Goal: Task Accomplishment & Management: Contribute content

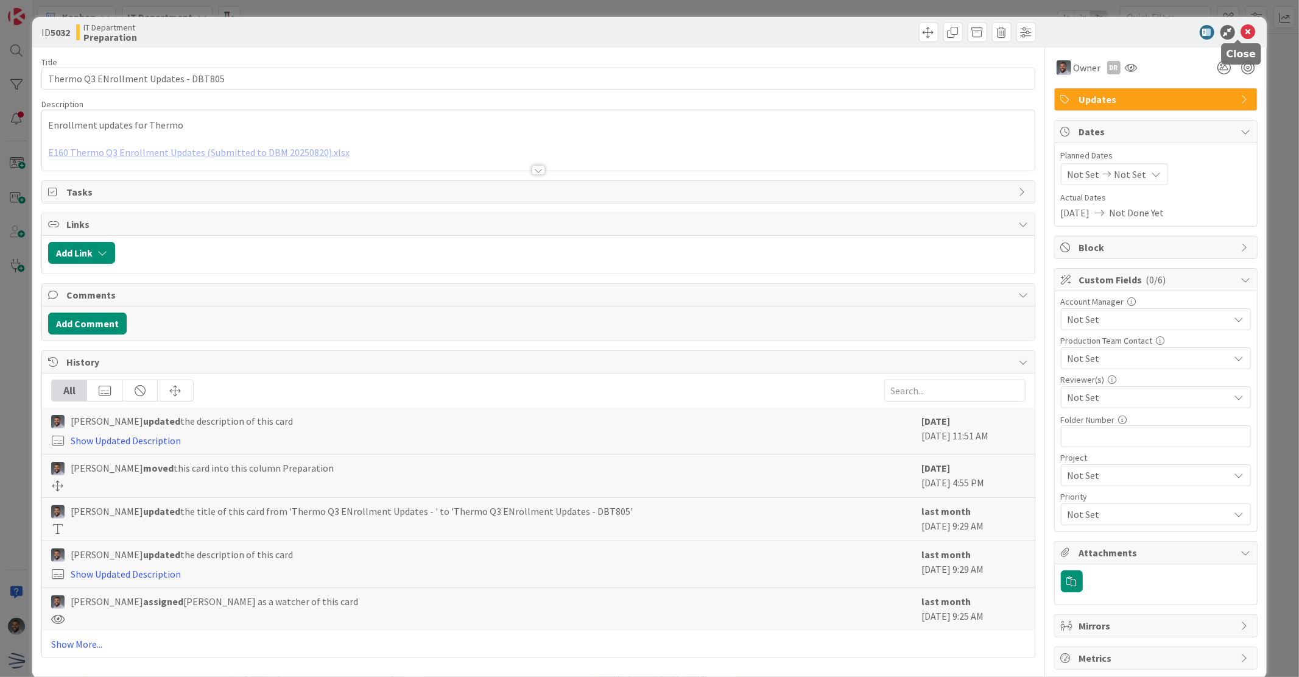
click at [1241, 33] on icon at bounding box center [1248, 32] width 15 height 15
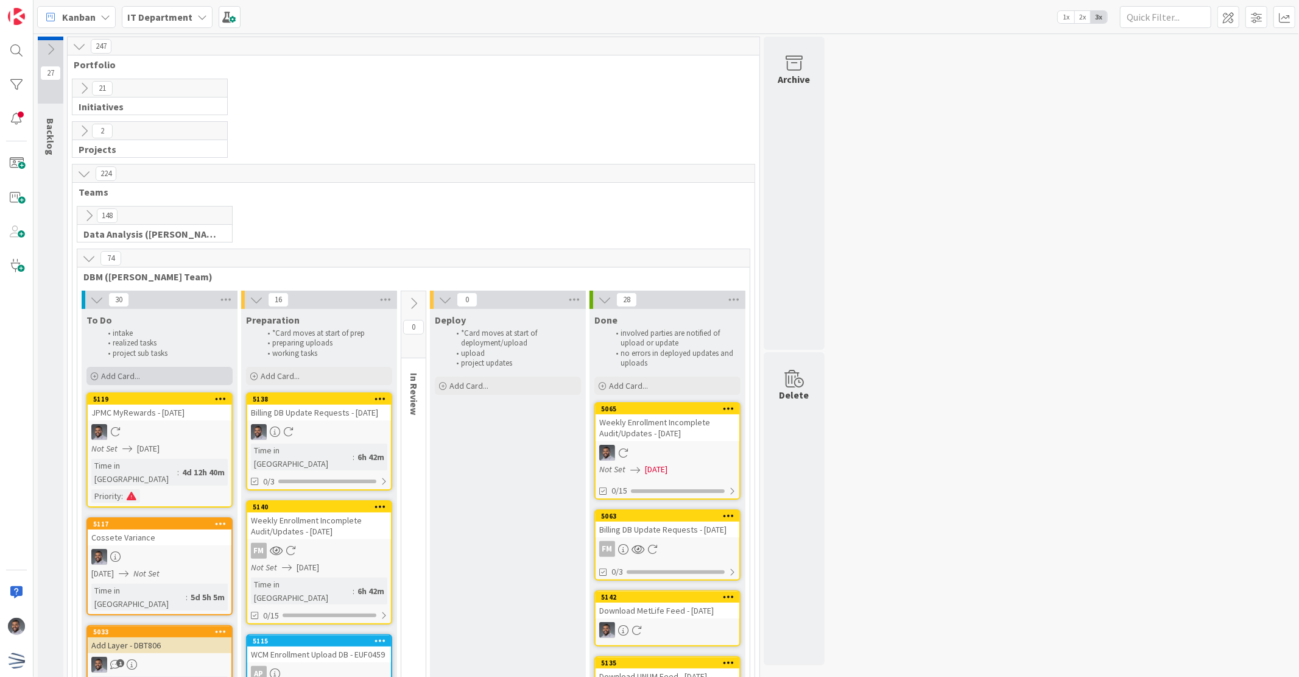
click at [172, 373] on div "Add Card..." at bounding box center [159, 376] width 146 height 18
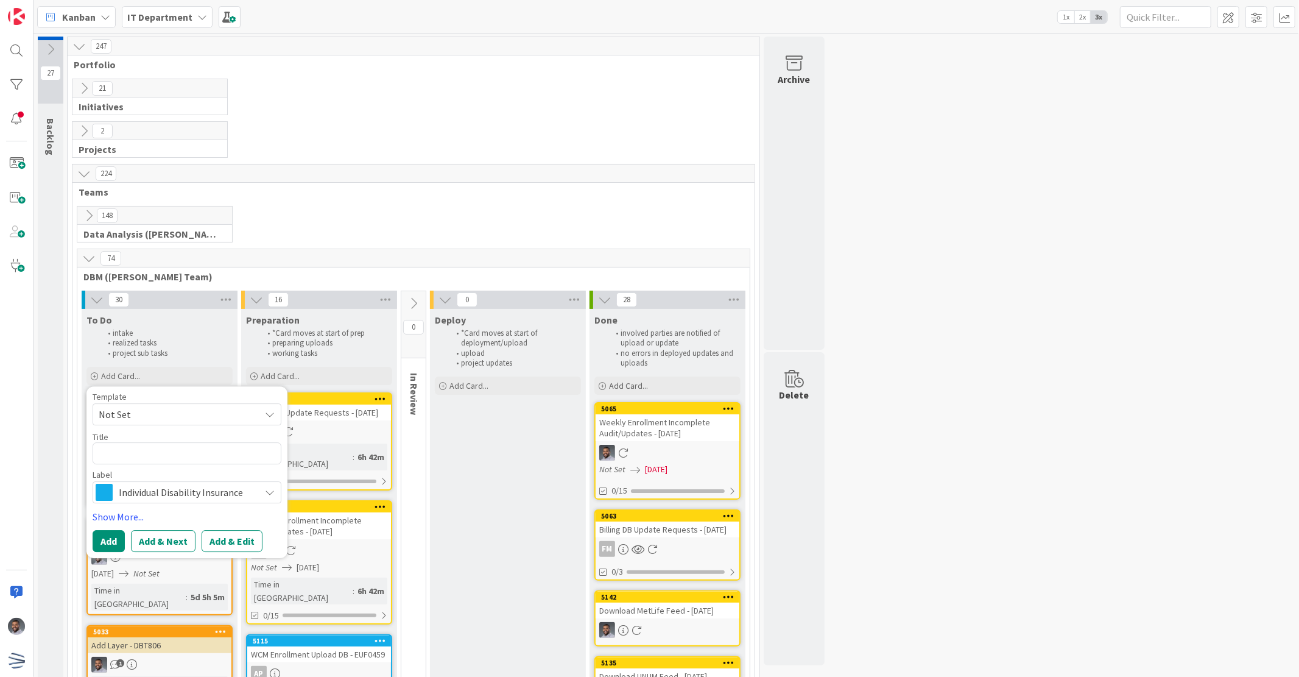
click at [147, 451] on textarea at bounding box center [187, 453] width 189 height 22
type textarea "x"
type textarea "f"
type textarea "x"
type textarea "fI"
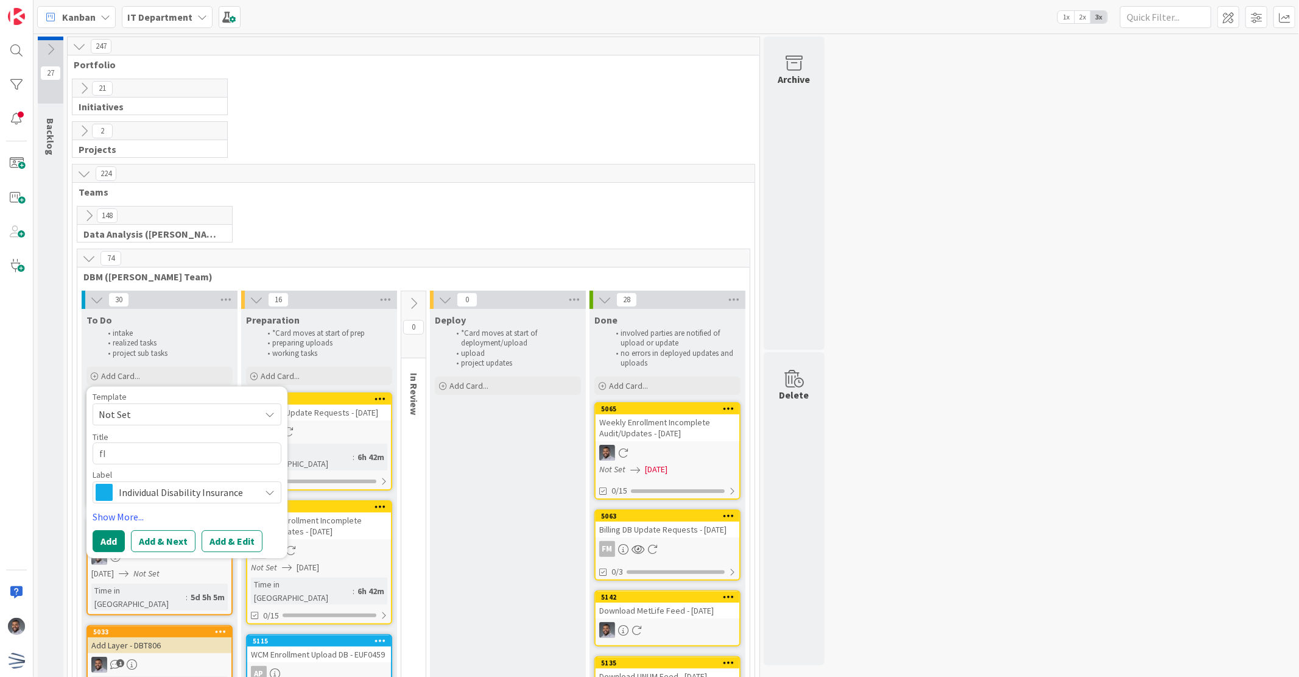
type textarea "x"
type textarea "fID"
type textarea "x"
type textarea "fIDE"
type textarea "x"
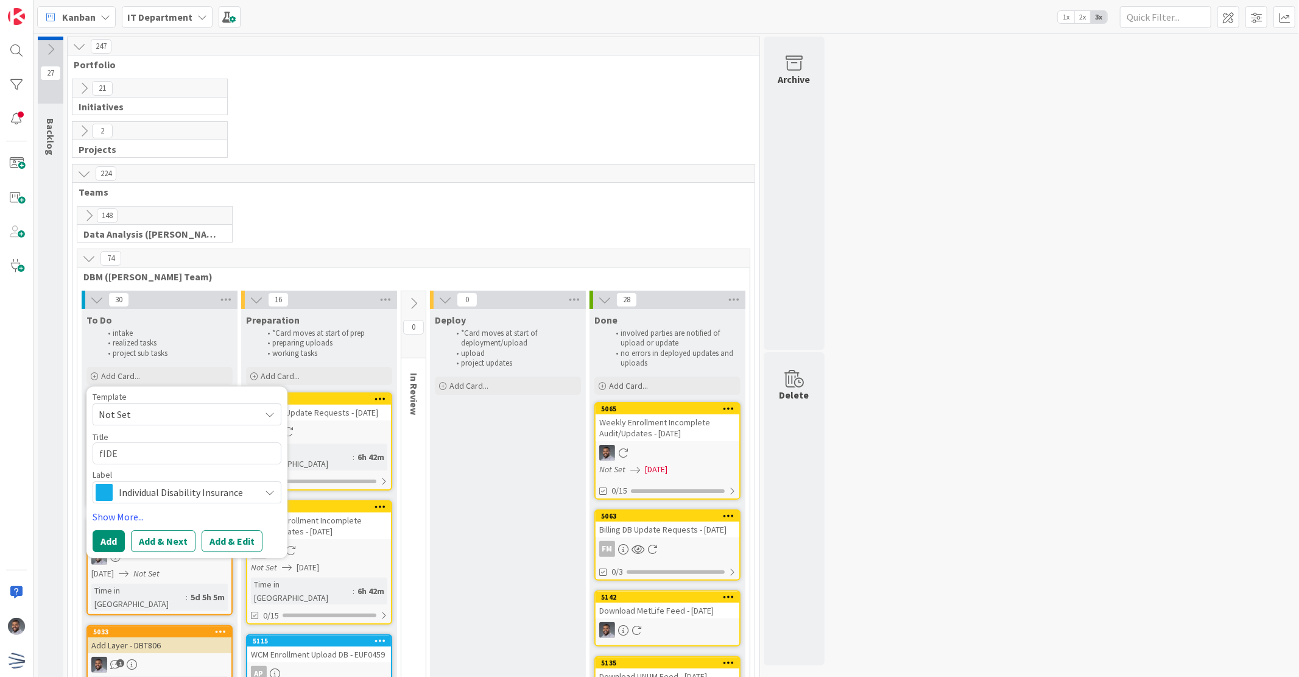
type textarea "[PERSON_NAME]"
type textarea "x"
type textarea "fIDELI"
type textarea "x"
type textarea "fIDELIT"
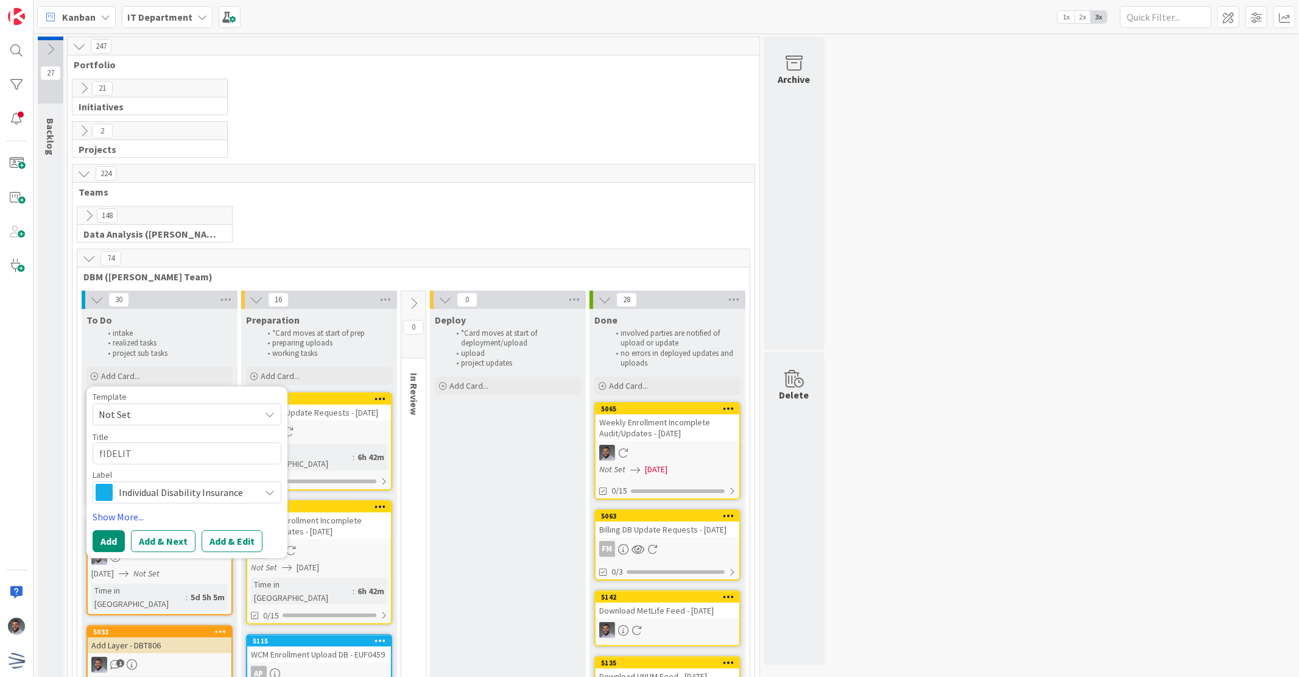
type textarea "x"
type textarea "fIDELITY"
type textarea "x"
type textarea "fIDELITY"
type textarea "x"
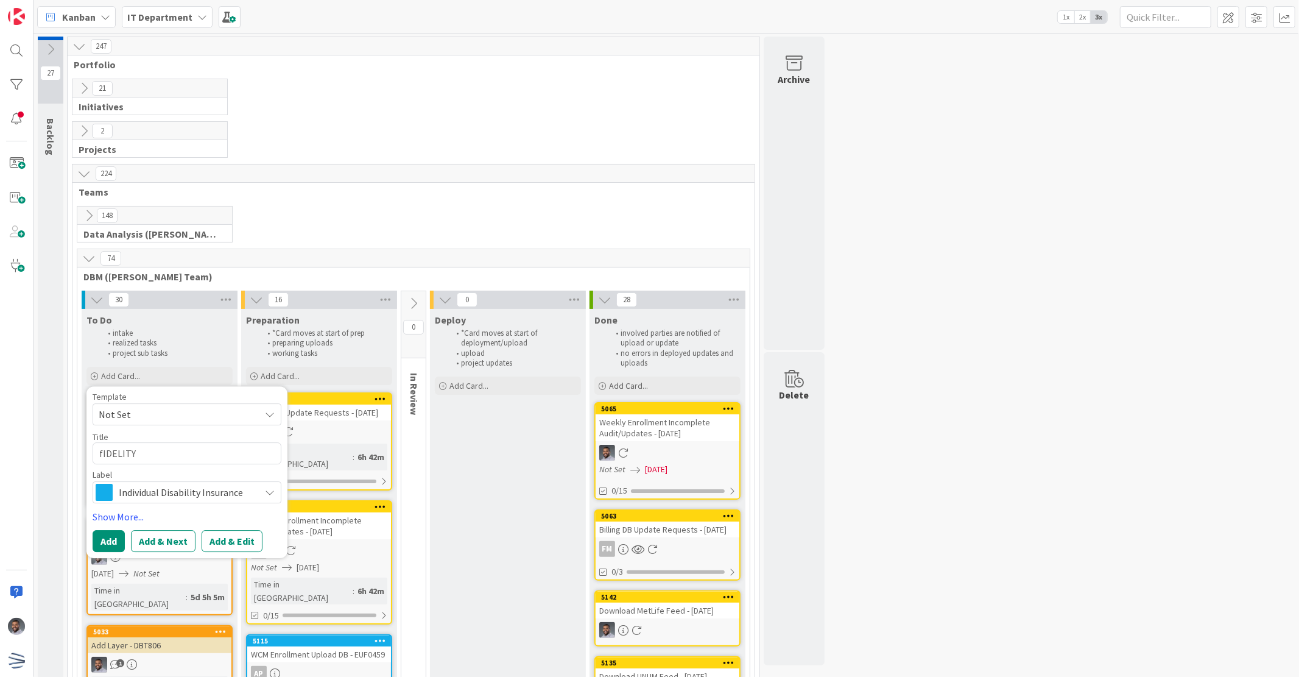
type textarea "fIDELITY e"
type textarea "x"
type textarea "fIDELITY eN"
type textarea "x"
type textarea "fIDELITY eNR"
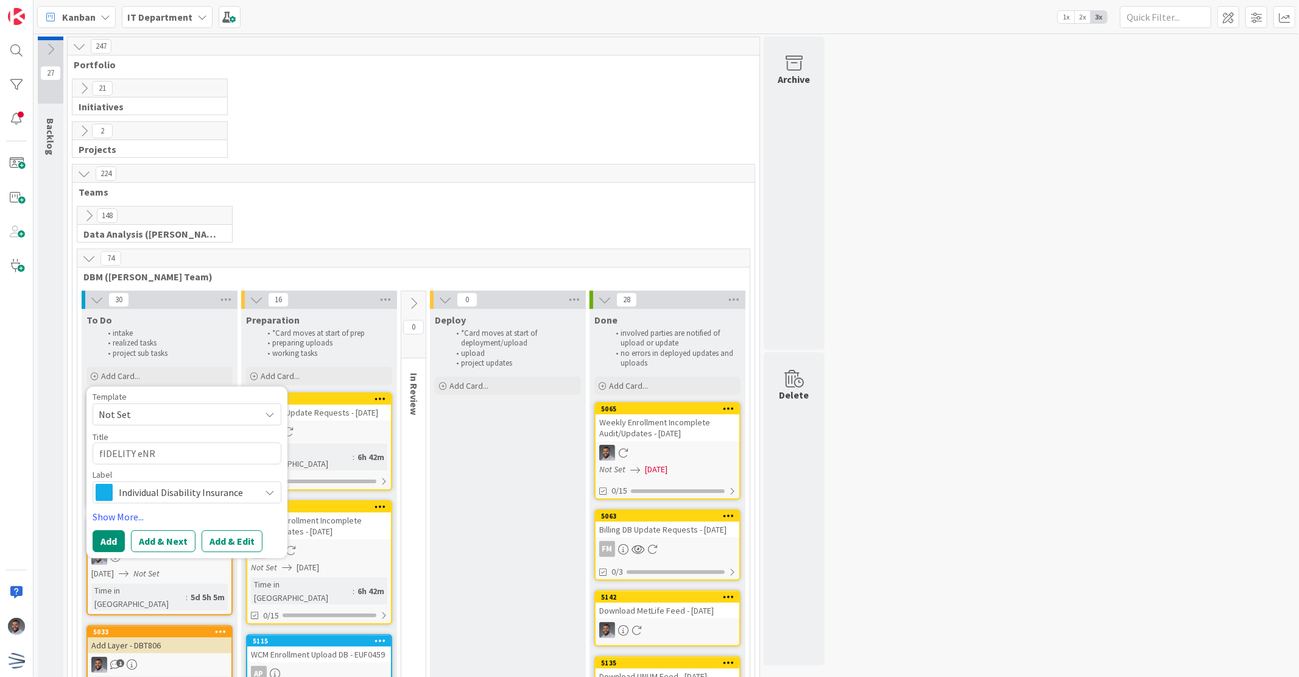
type textarea "x"
type textarea "fIDELITY eNRO"
type textarea "x"
type textarea "fIDELITY eNROL"
type textarea "x"
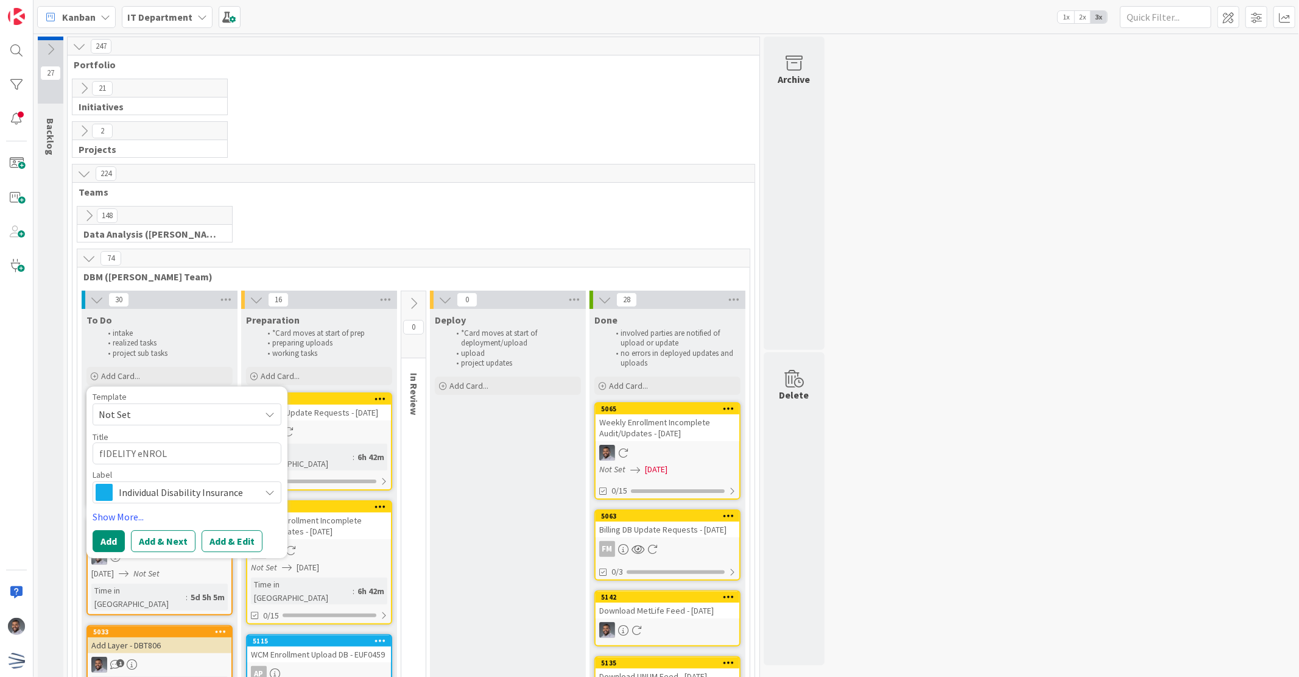
type textarea "fIDELITY eNROLL"
type textarea "x"
type textarea "fIDELITY eNROLLM"
type textarea "x"
type textarea "fIDELITY eNROLLME"
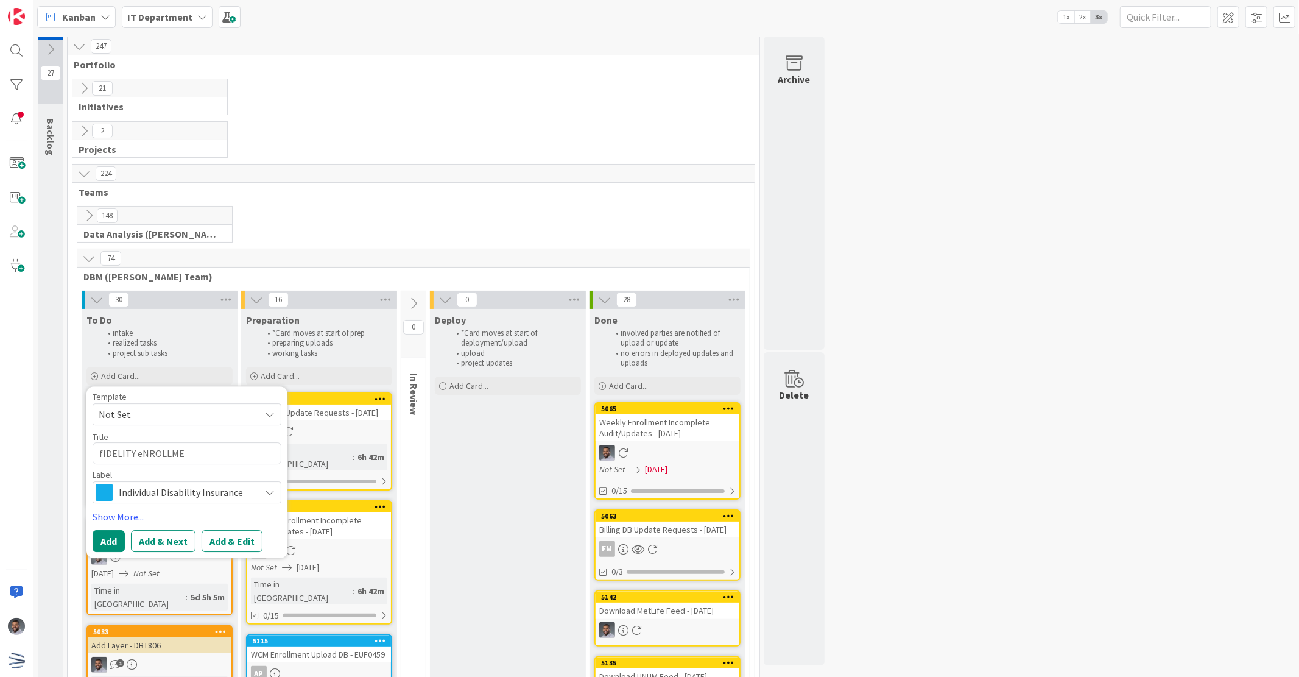
type textarea "x"
type textarea "fIDELITY eNROLLMEN"
type textarea "x"
type textarea "fIDELITY eNROLLMEN"
type textarea "x"
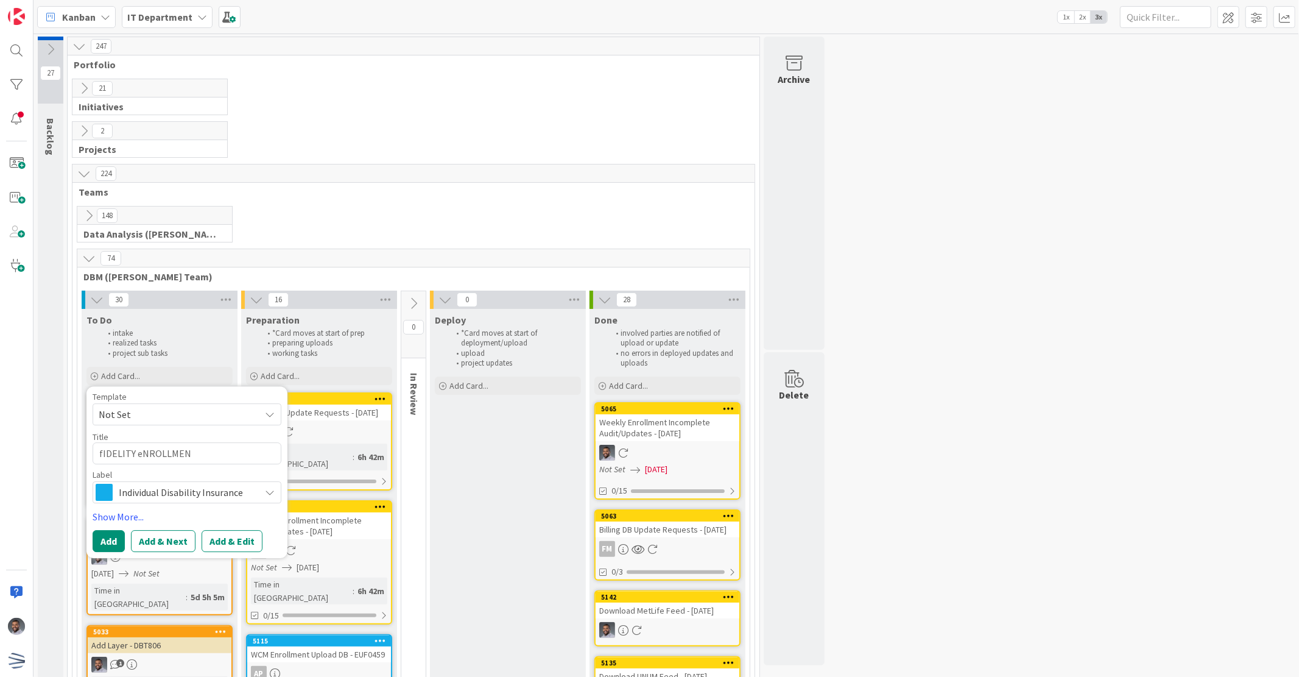
type textarea "fIDELITY eNROLLME"
type textarea "x"
type textarea "fIDELITY eNROLLM"
type textarea "x"
type textarea "fIDELITY eNROL"
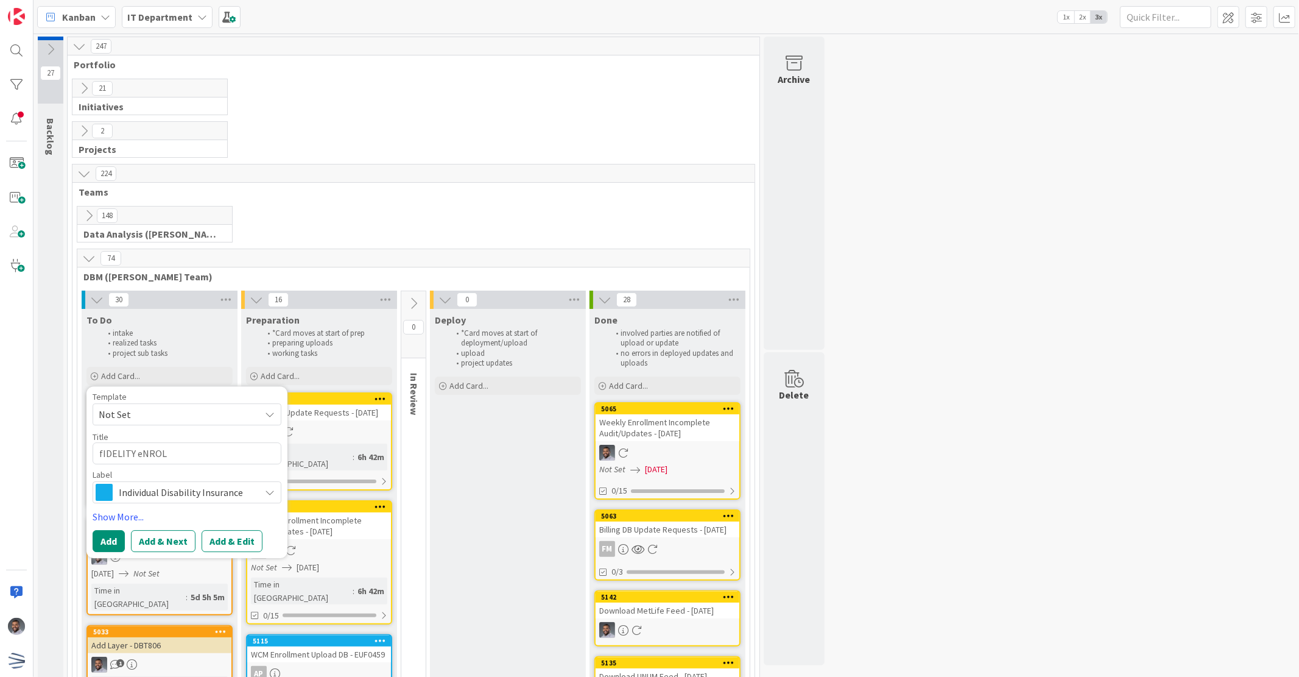
type textarea "x"
type textarea "fIDELITY eNRO"
type textarea "x"
type textarea "fIDELITY eN"
type textarea "x"
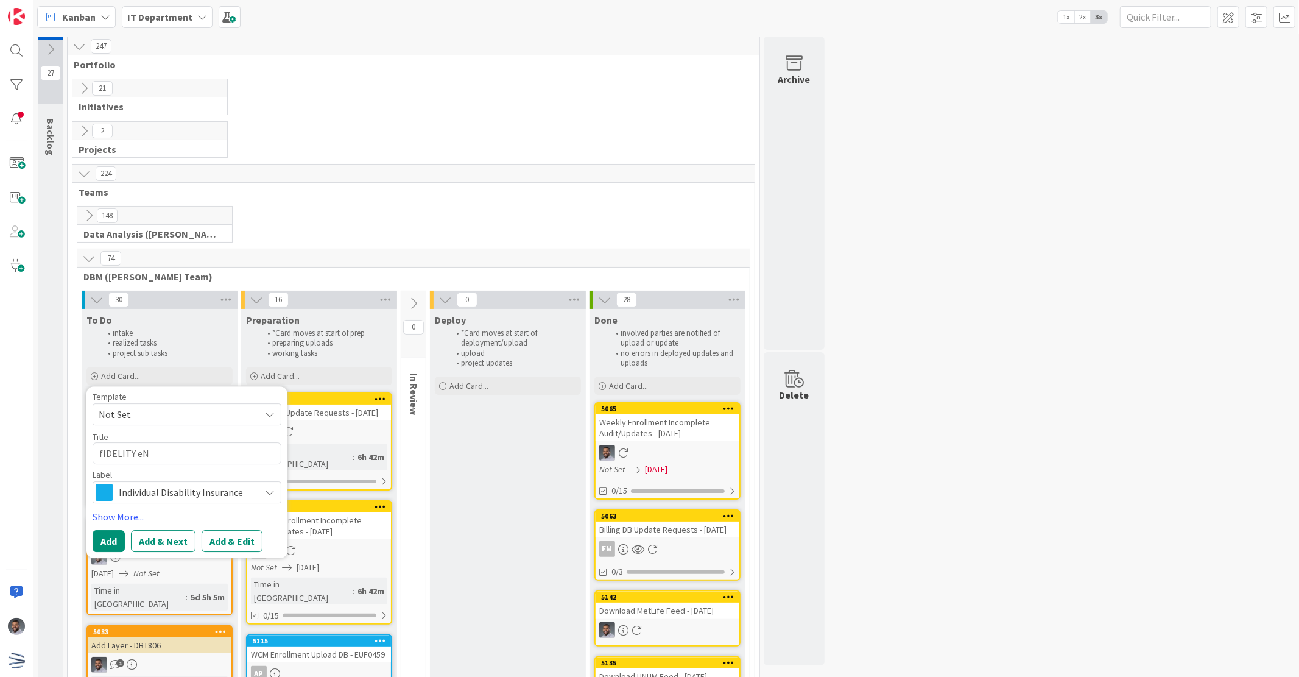
type textarea "fIDELITY e"
type textarea "x"
type textarea "fIDELITY"
type textarea "x"
type textarea "fIDELITY"
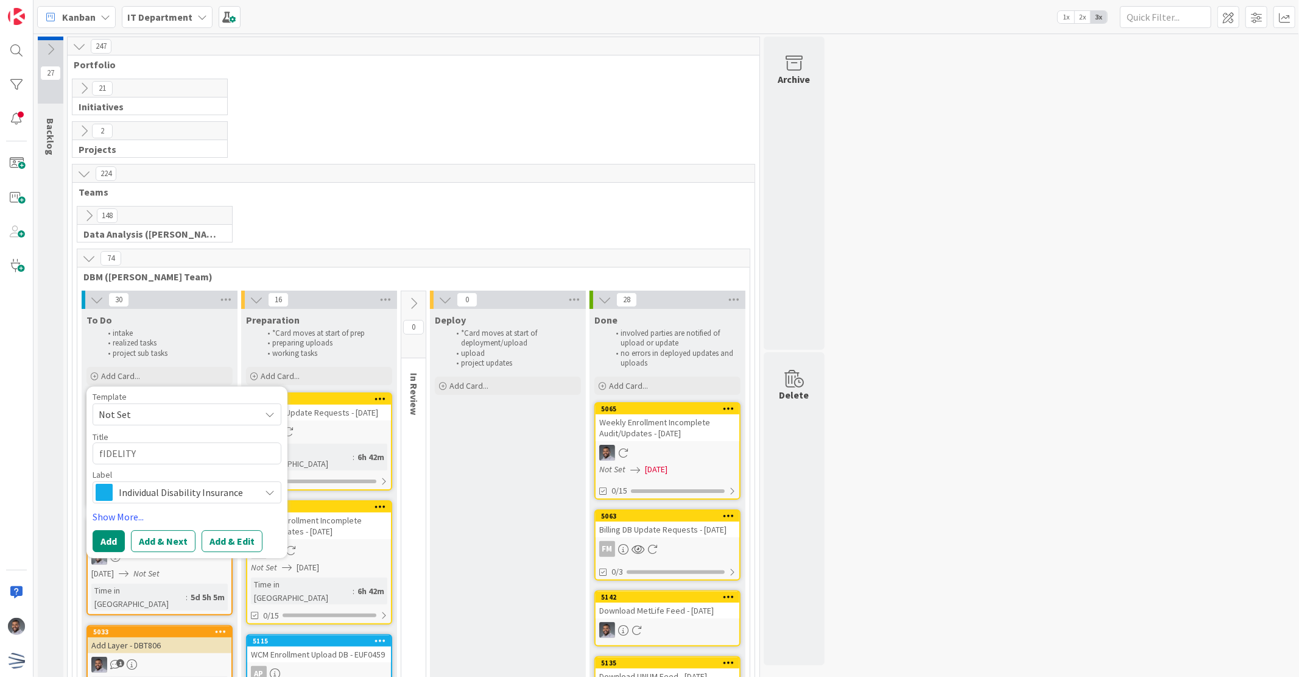
type textarea "x"
type textarea "fIDELIT"
type textarea "x"
type textarea "fIDELI"
type textarea "x"
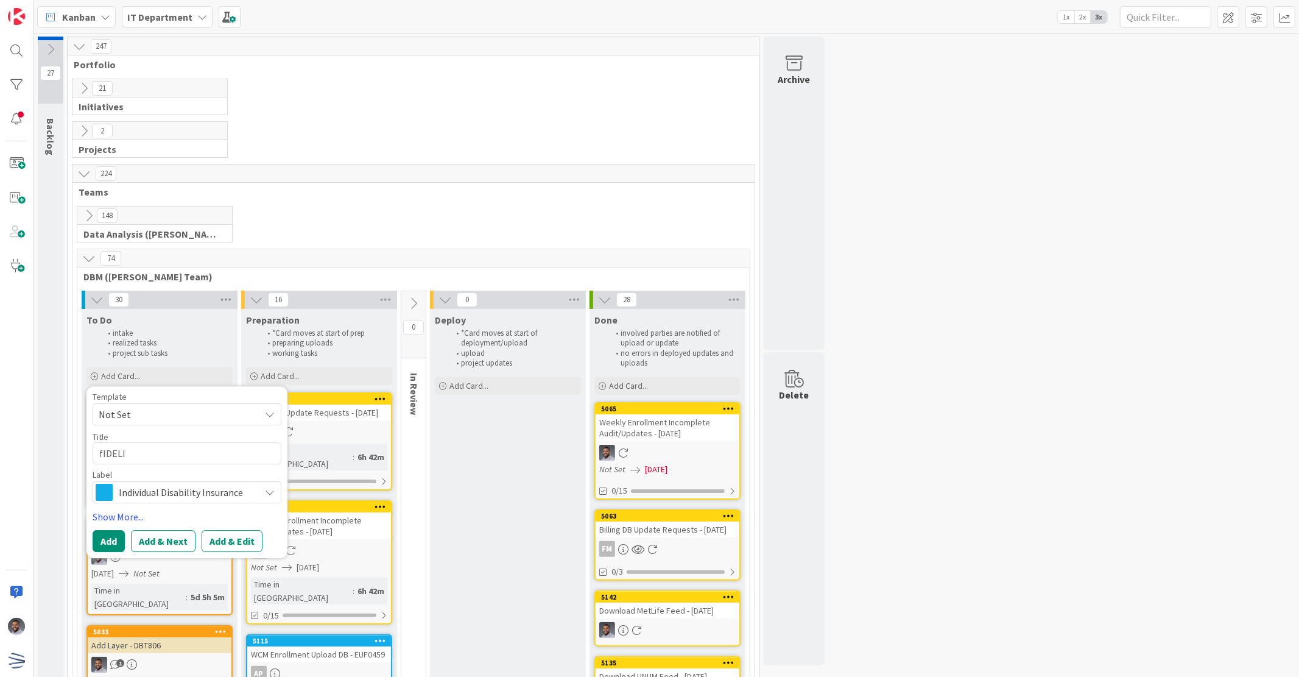
type textarea "[PERSON_NAME]"
type textarea "x"
type textarea "fIDE"
type textarea "x"
type textarea "fID"
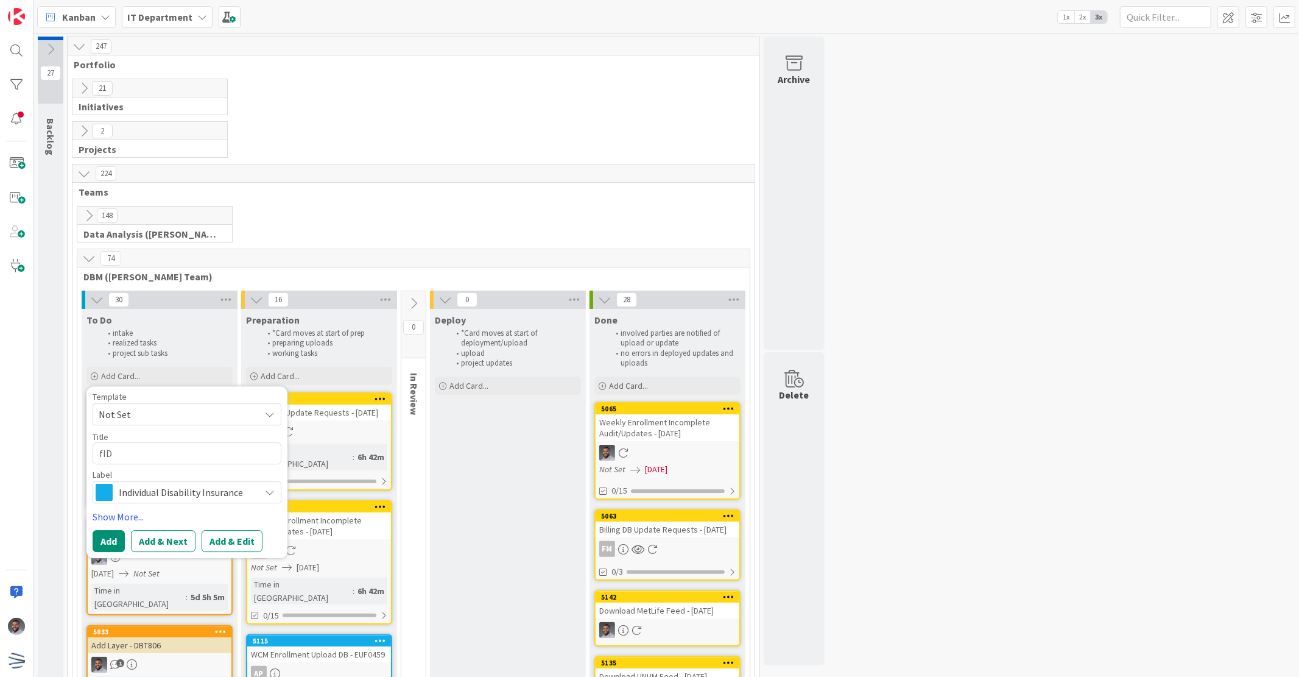
type textarea "x"
type textarea "fI"
type textarea "x"
type textarea "f"
type textarea "x"
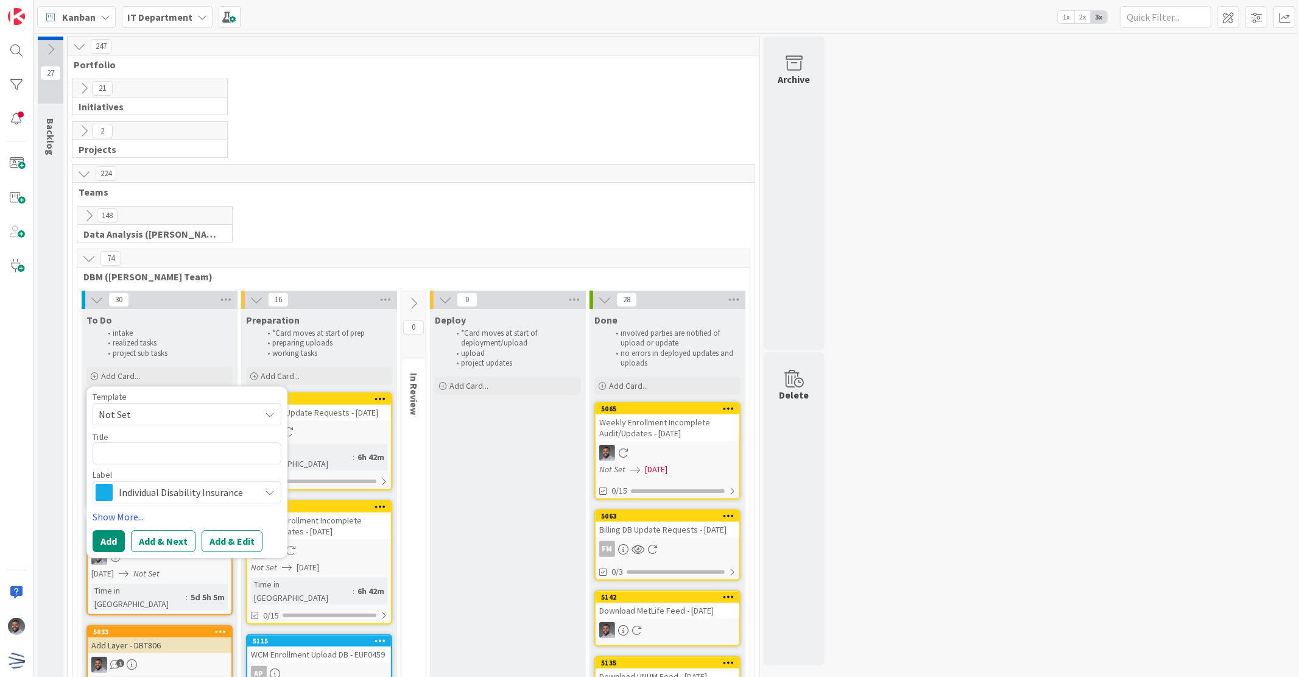
type textarea "F"
type textarea "x"
type textarea "Fi"
type textarea "x"
type textarea "Fid"
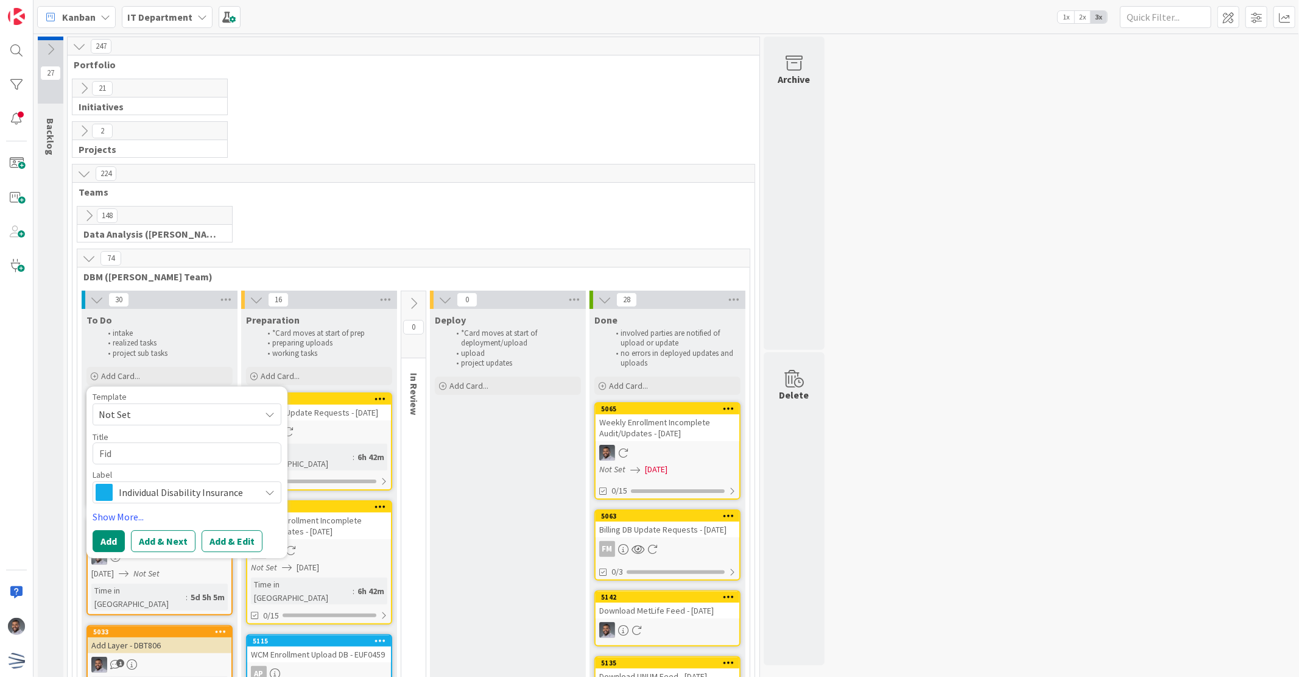
type textarea "x"
type textarea "Fide"
type textarea "x"
type textarea "[PERSON_NAME]"
type textarea "x"
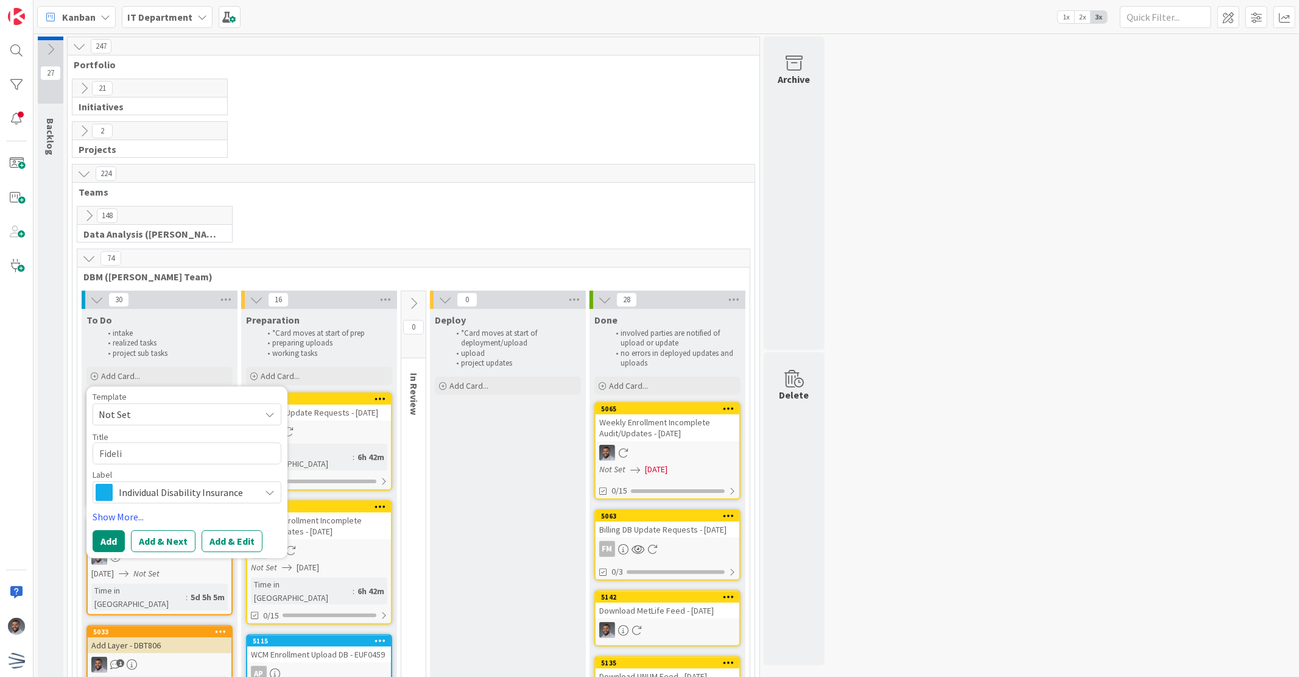
type textarea "Fidelit"
type textarea "x"
type textarea "Fidelity"
type textarea "x"
type textarea "Fidelity"
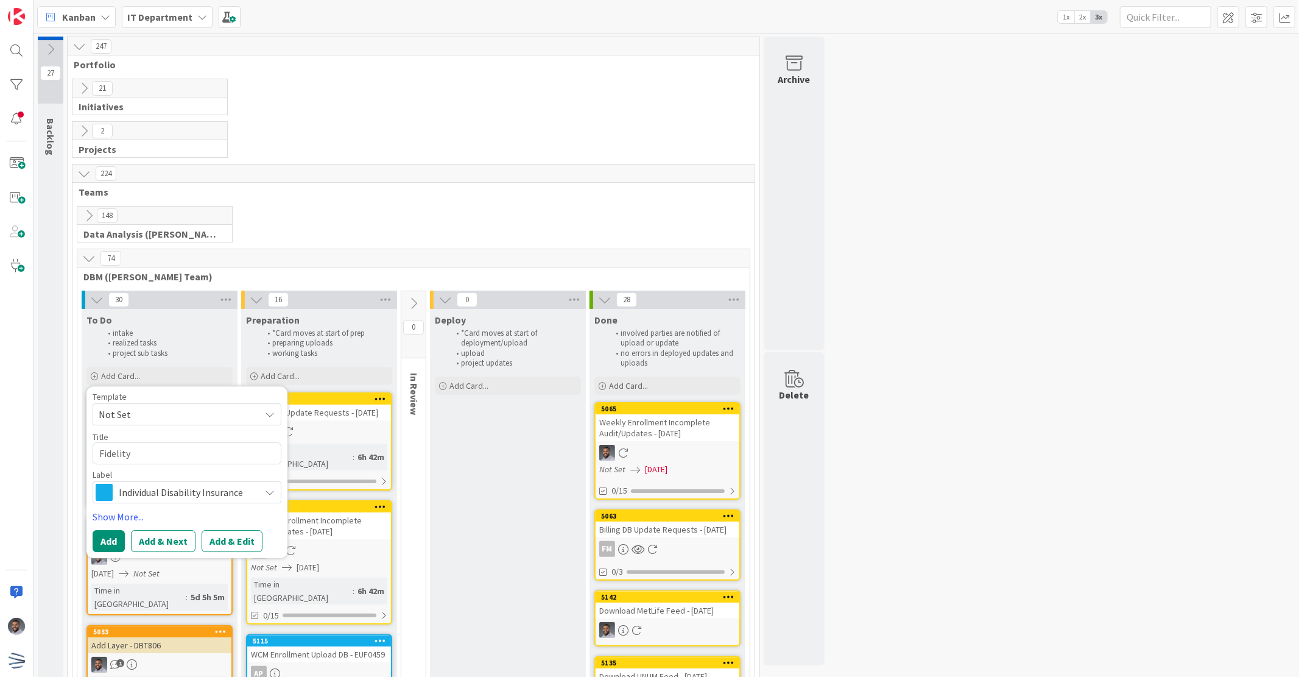
type textarea "x"
type textarea "Fidelity E"
type textarea "x"
type textarea "Fidelity En"
type textarea "x"
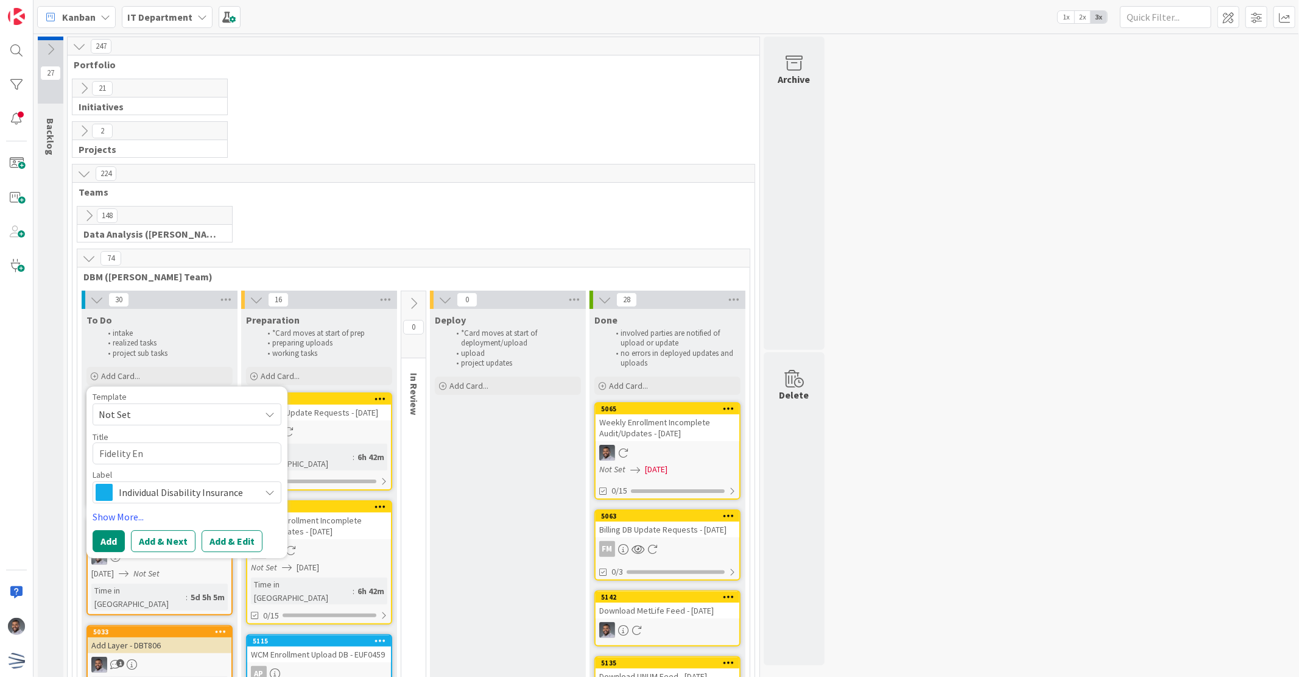
type textarea "Fidelity Enr"
type textarea "x"
type textarea "Fidelity Enro"
type textarea "x"
type textarea "Fidelity Enrol"
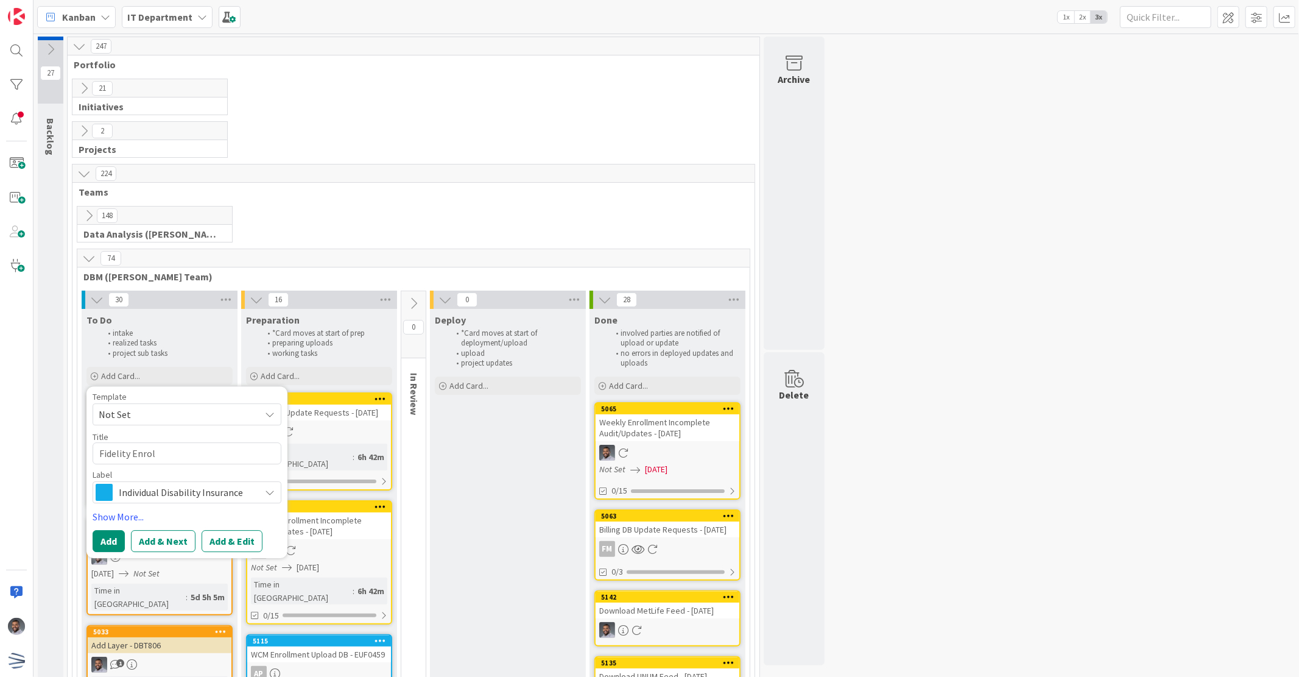
type textarea "x"
type textarea "Fidelity Enroll"
type textarea "x"
type textarea "Fidelity Enrollm"
type textarea "x"
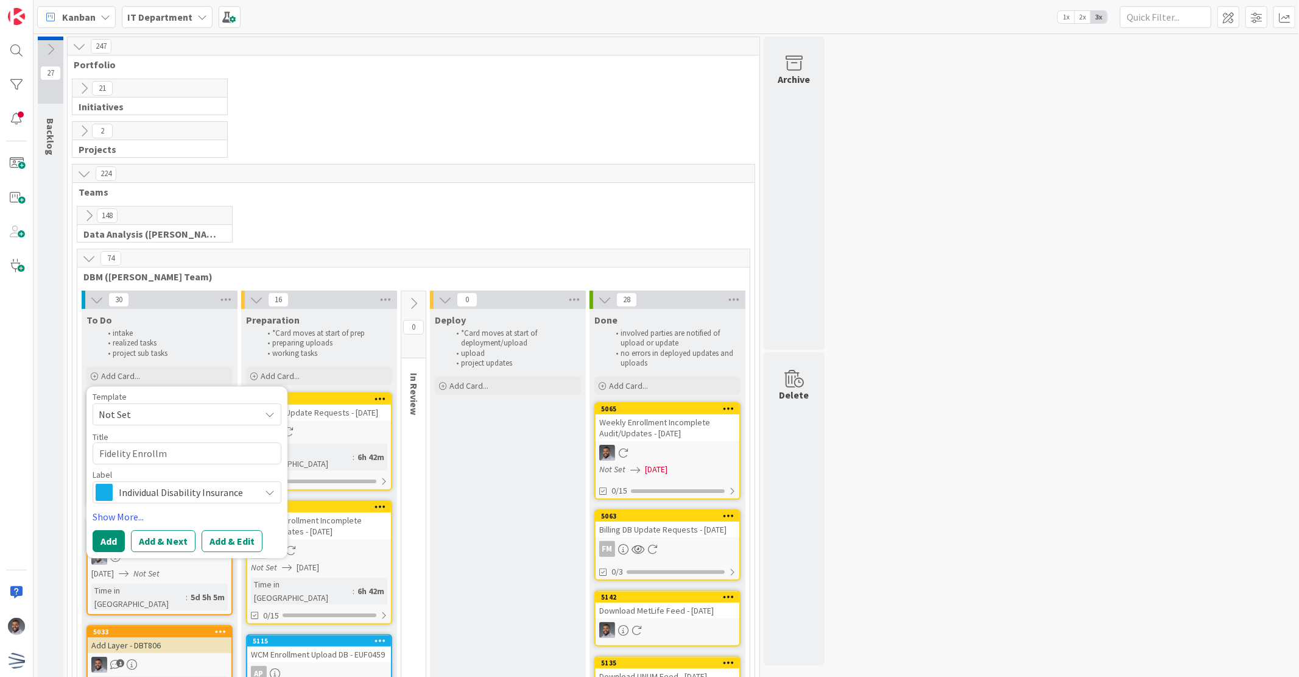
type textarea "Fidelity Enrollme"
type textarea "x"
type textarea "Fidelity Enrollmen"
type textarea "x"
type textarea "Fidelity Enrollment"
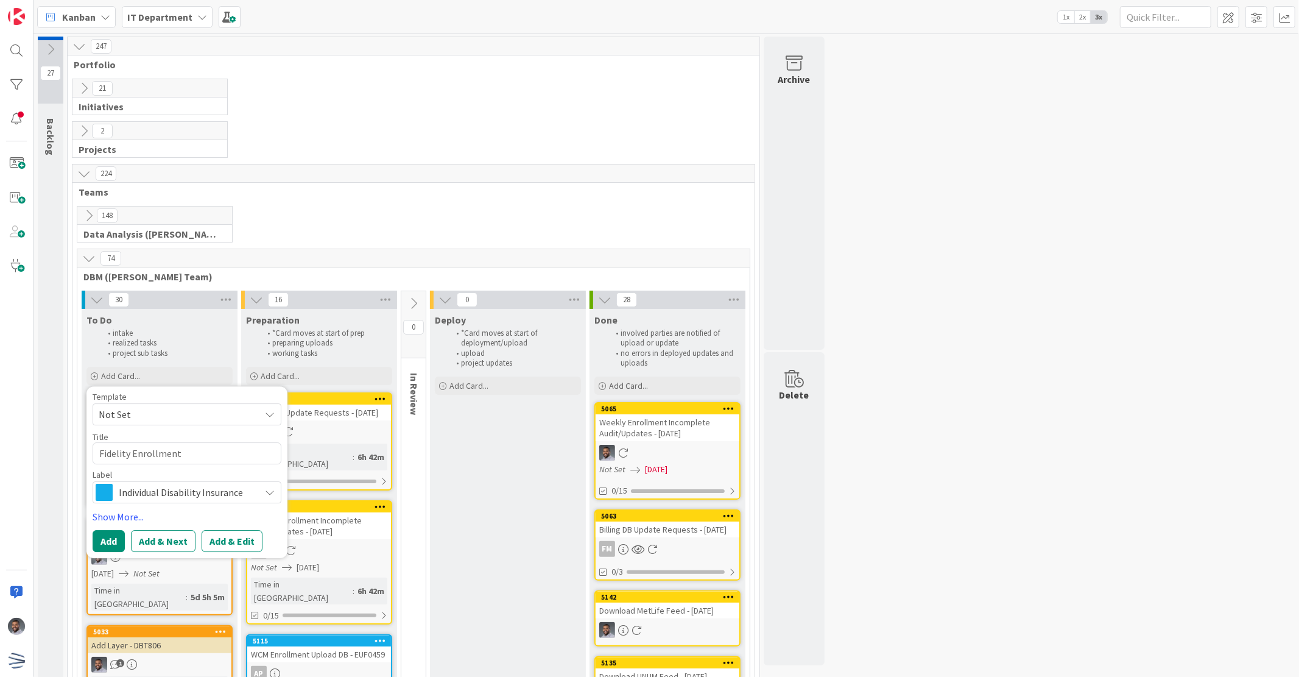
type textarea "x"
type textarea "Fidelity Enrollment"
type textarea "x"
type textarea "Fidelity Enrollment FI"
type textarea "x"
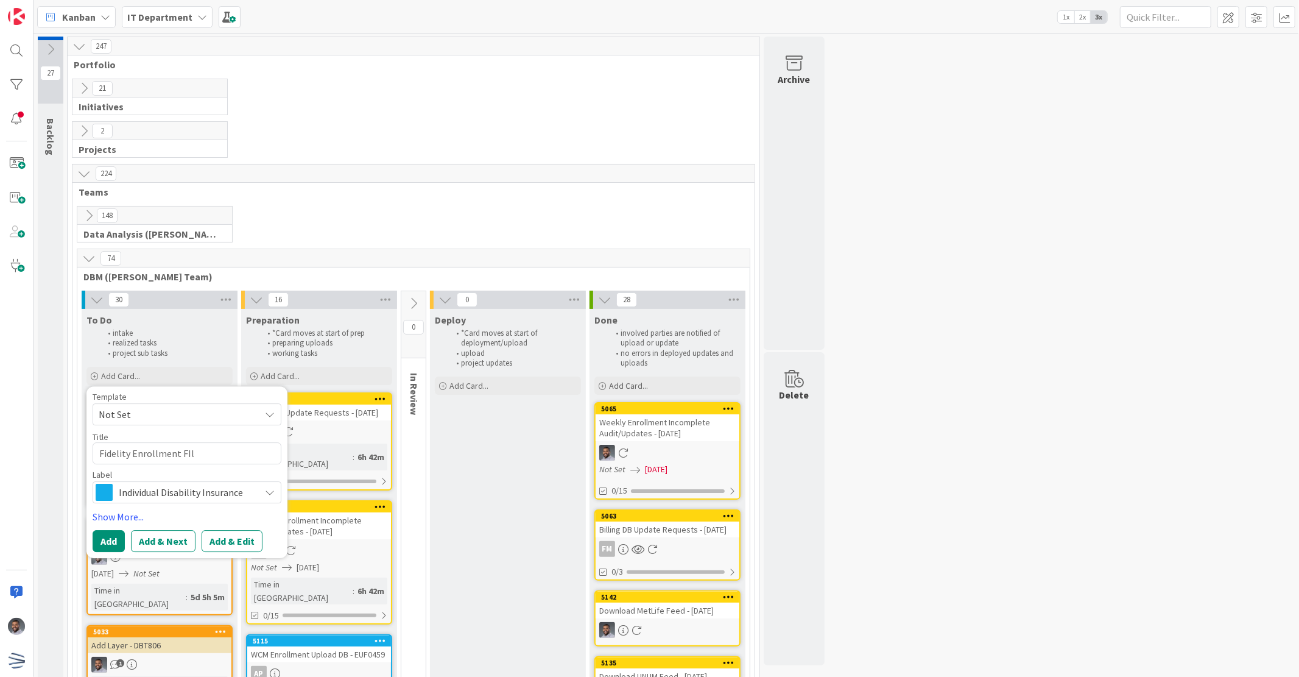
type textarea "Fidelity Enrollment FIle"
type textarea "x"
type textarea "Fidelity Enrollment FIl"
type textarea "x"
type textarea "Fidelity Enrollment FI"
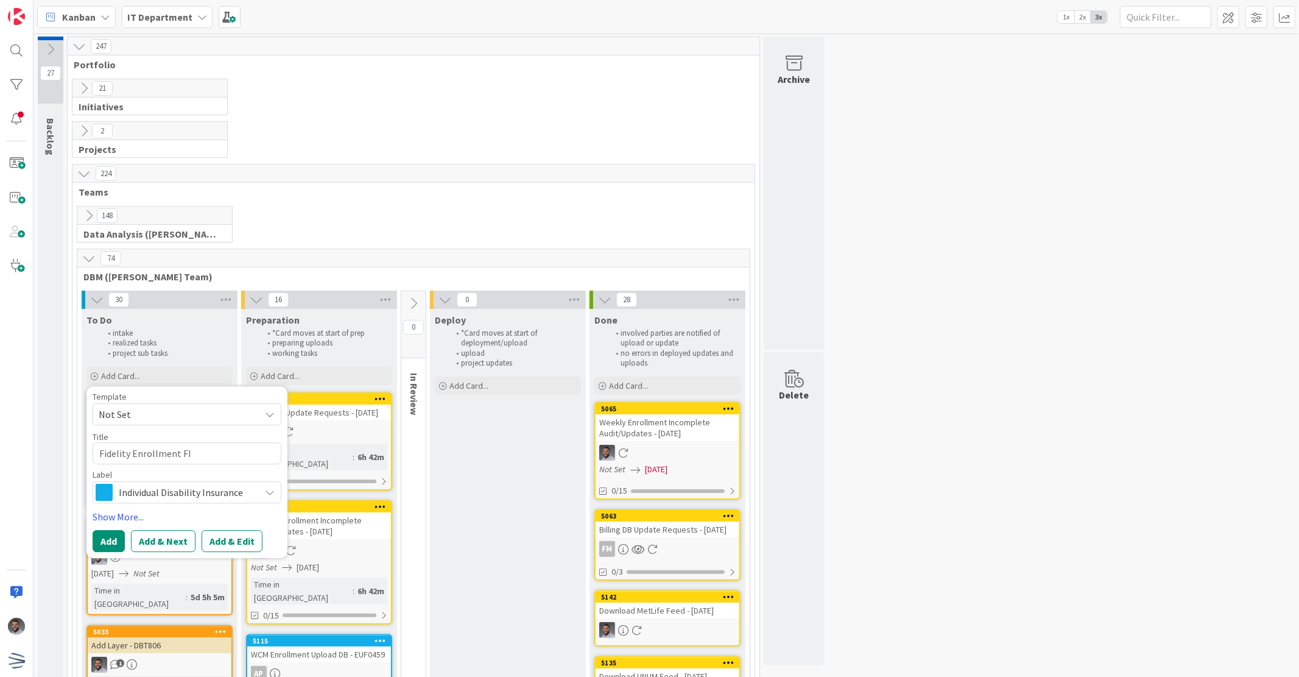
type textarea "x"
type textarea "Fidelity Enrollment F"
type textarea "x"
type textarea "Fidelity Enrollment Fi"
type textarea "x"
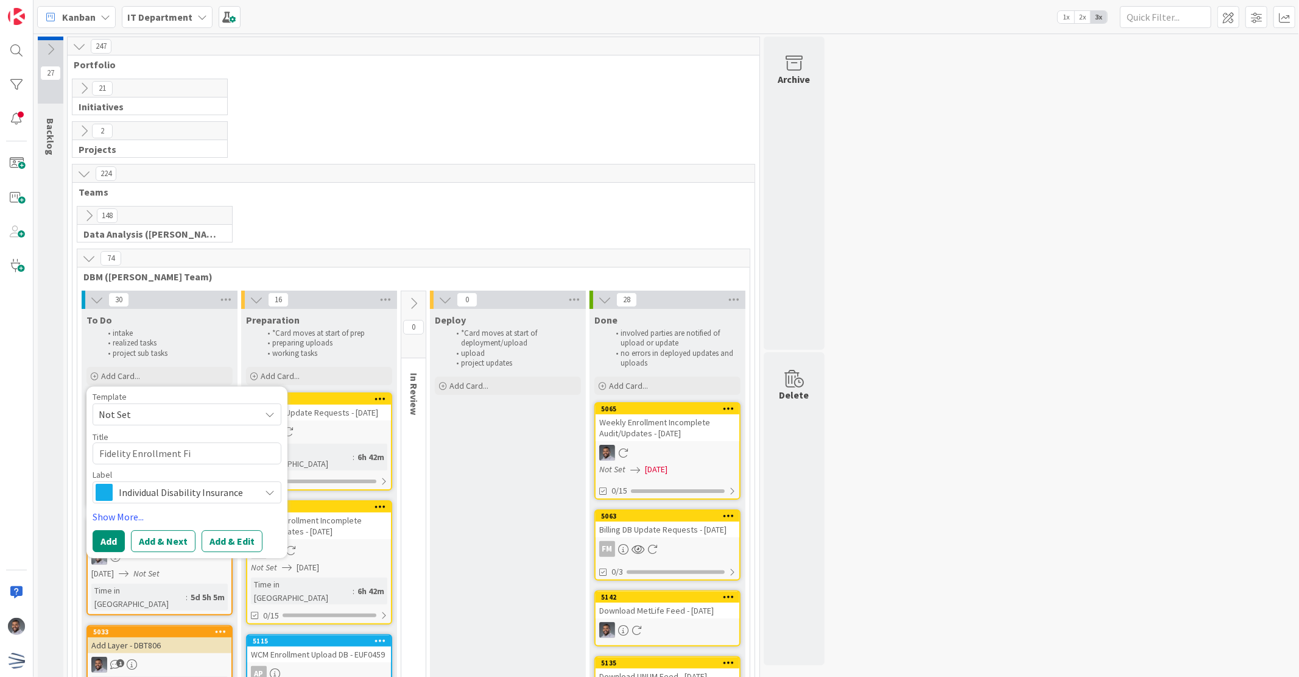
type textarea "Fidelity Enrollment Fil"
type textarea "x"
type textarea "Fidelity Enrollment File"
click at [187, 490] on span "Individual Disability Insurance" at bounding box center [186, 492] width 135 height 17
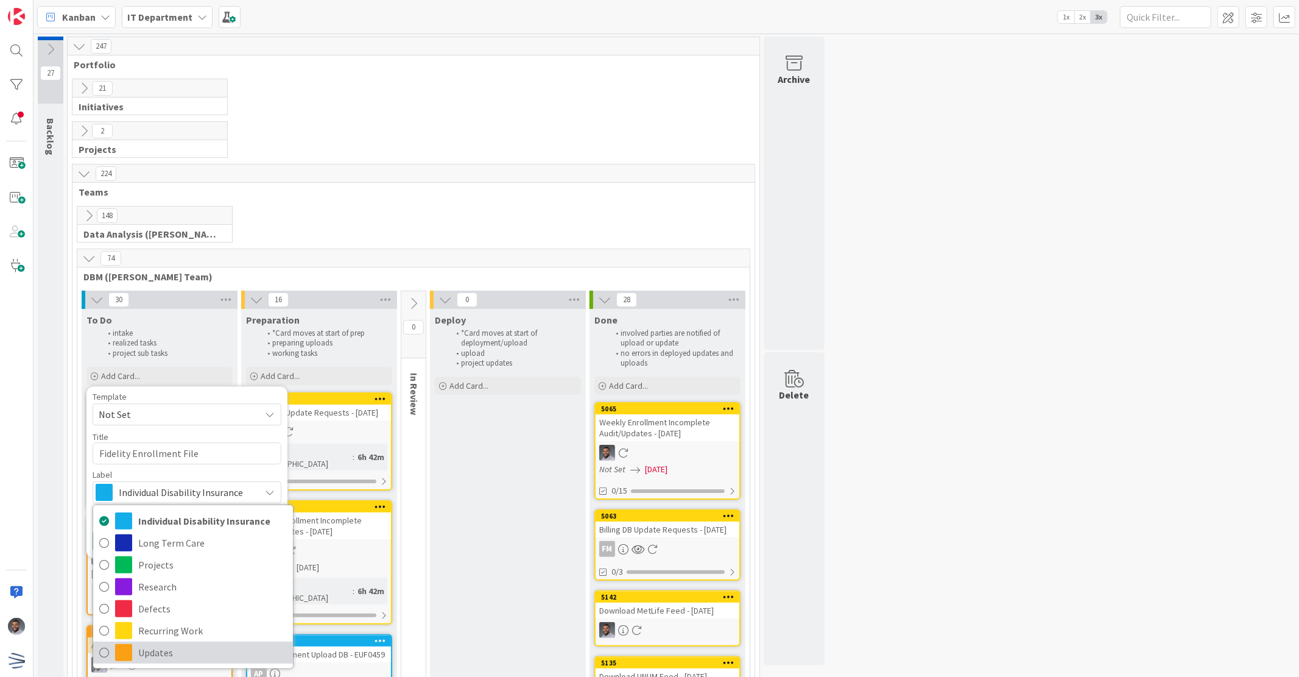
click at [201, 647] on span "Updates" at bounding box center [212, 652] width 149 height 18
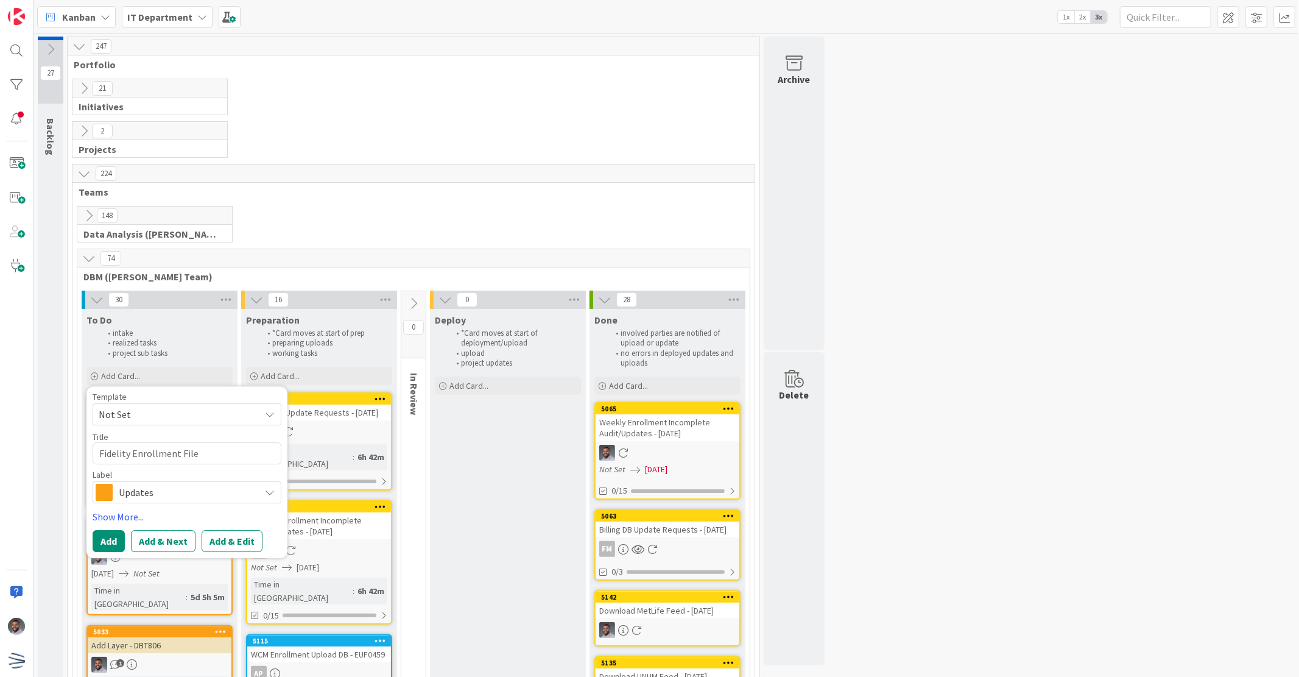
click at [246, 485] on span "Updates" at bounding box center [186, 492] width 135 height 17
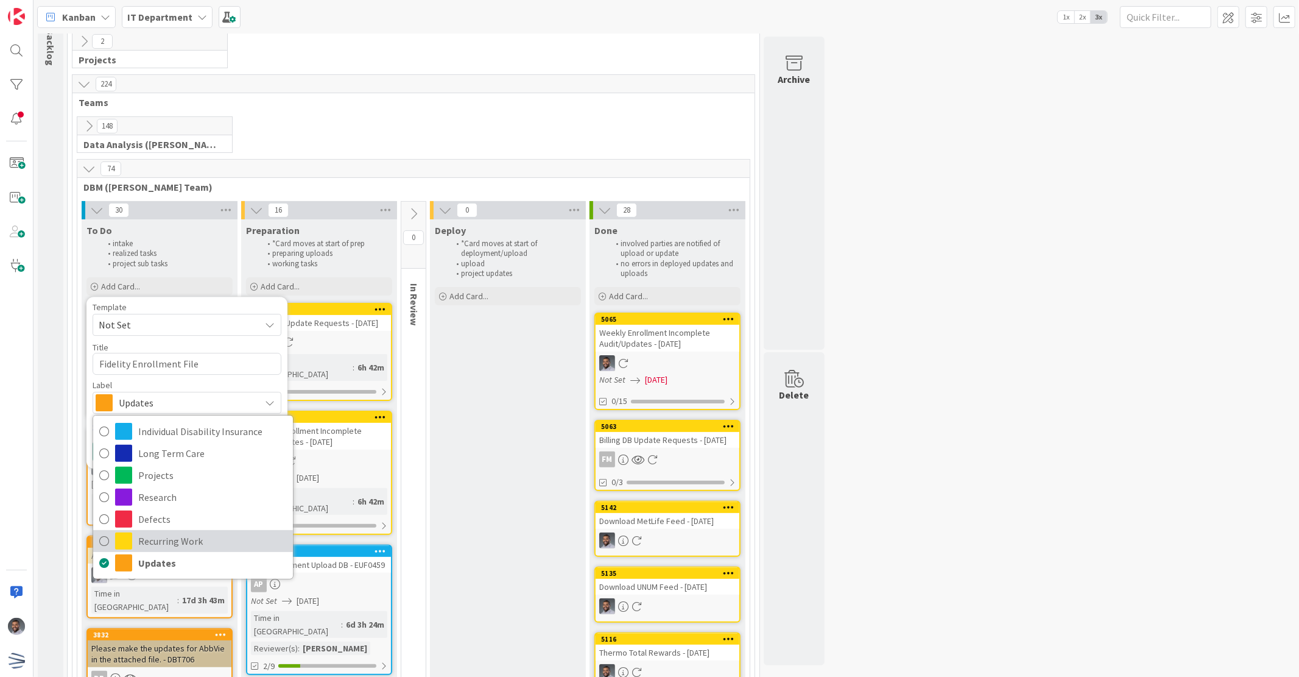
scroll to position [45, 0]
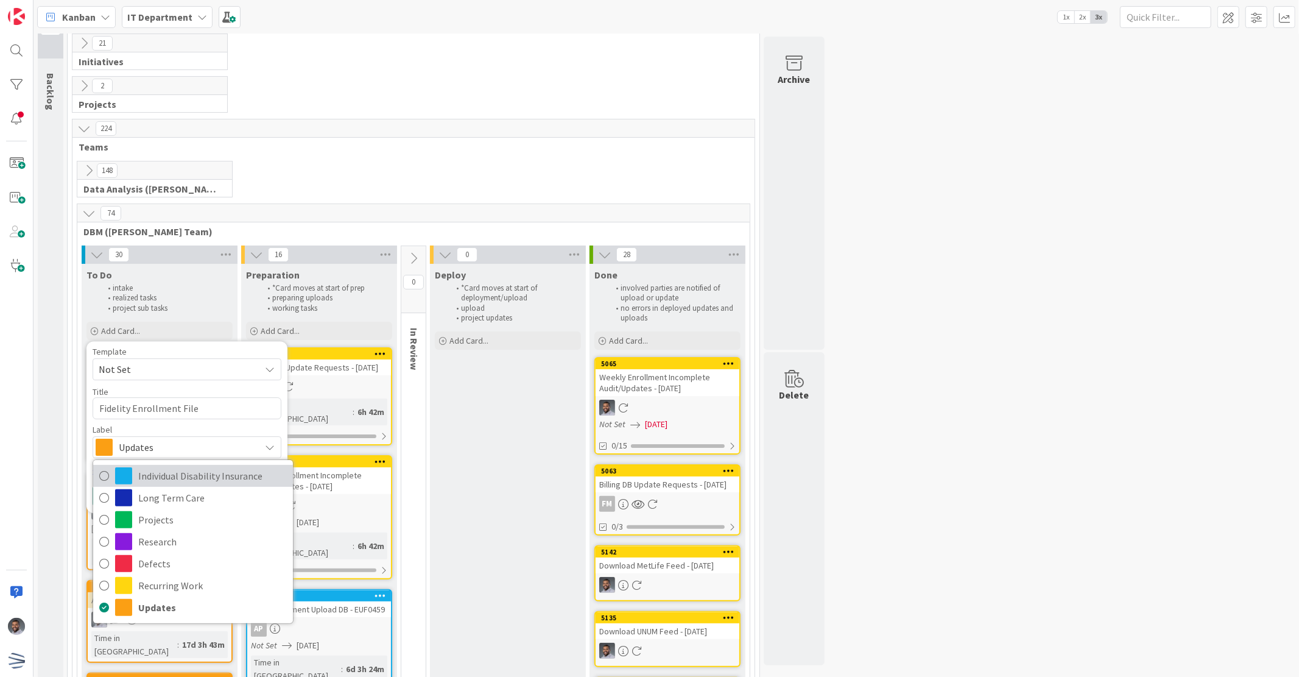
click at [171, 479] on span "Individual Disability Insurance" at bounding box center [212, 476] width 149 height 18
type textarea "x"
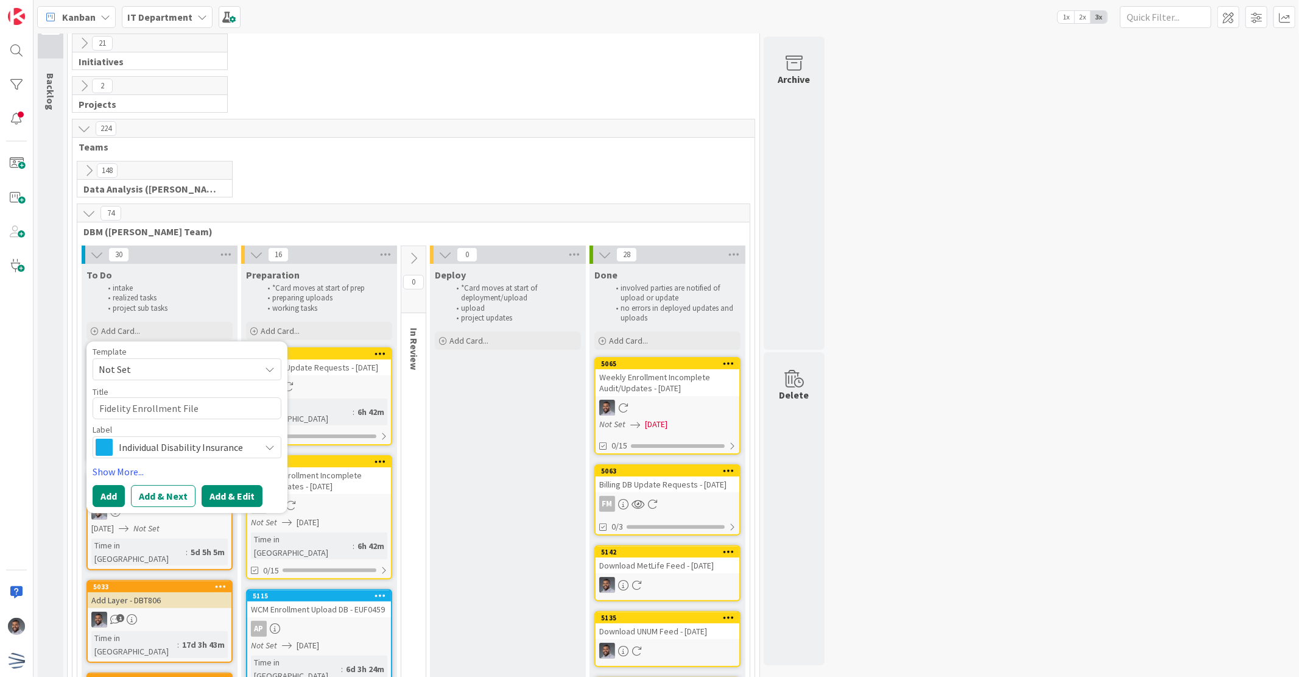
click at [252, 498] on button "Add & Edit" at bounding box center [232, 496] width 61 height 22
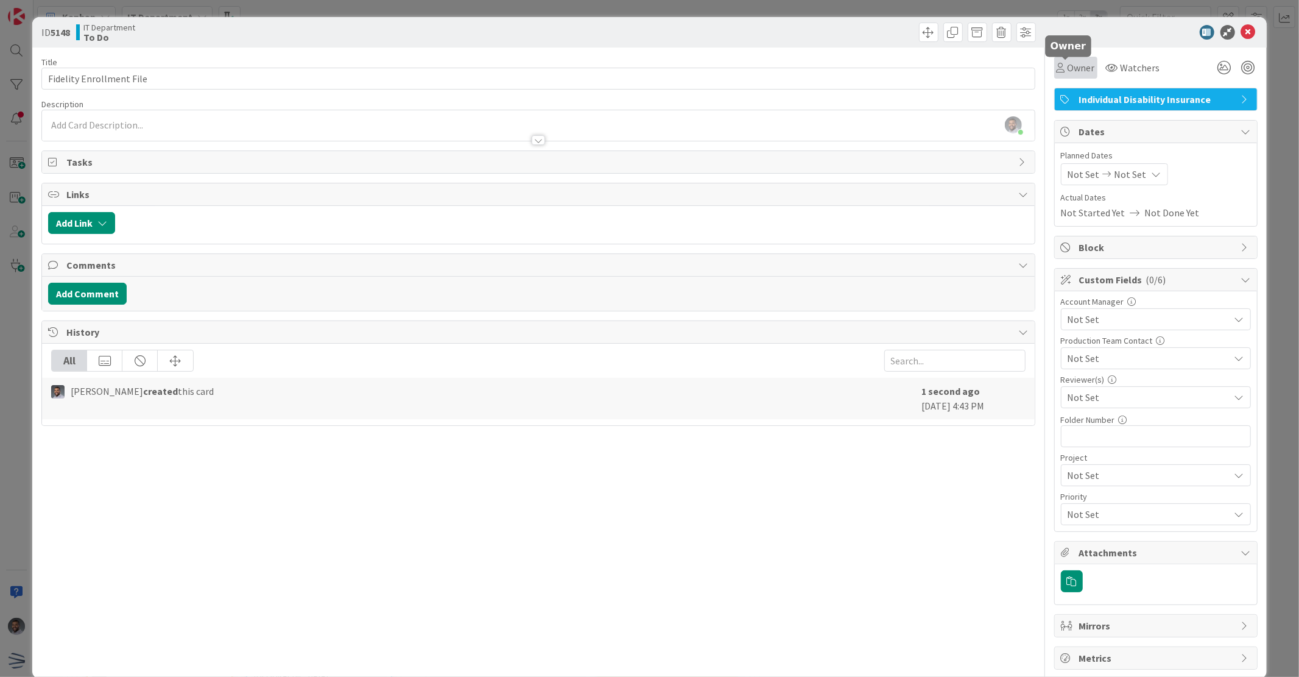
click at [1078, 63] on span "Owner" at bounding box center [1081, 67] width 27 height 15
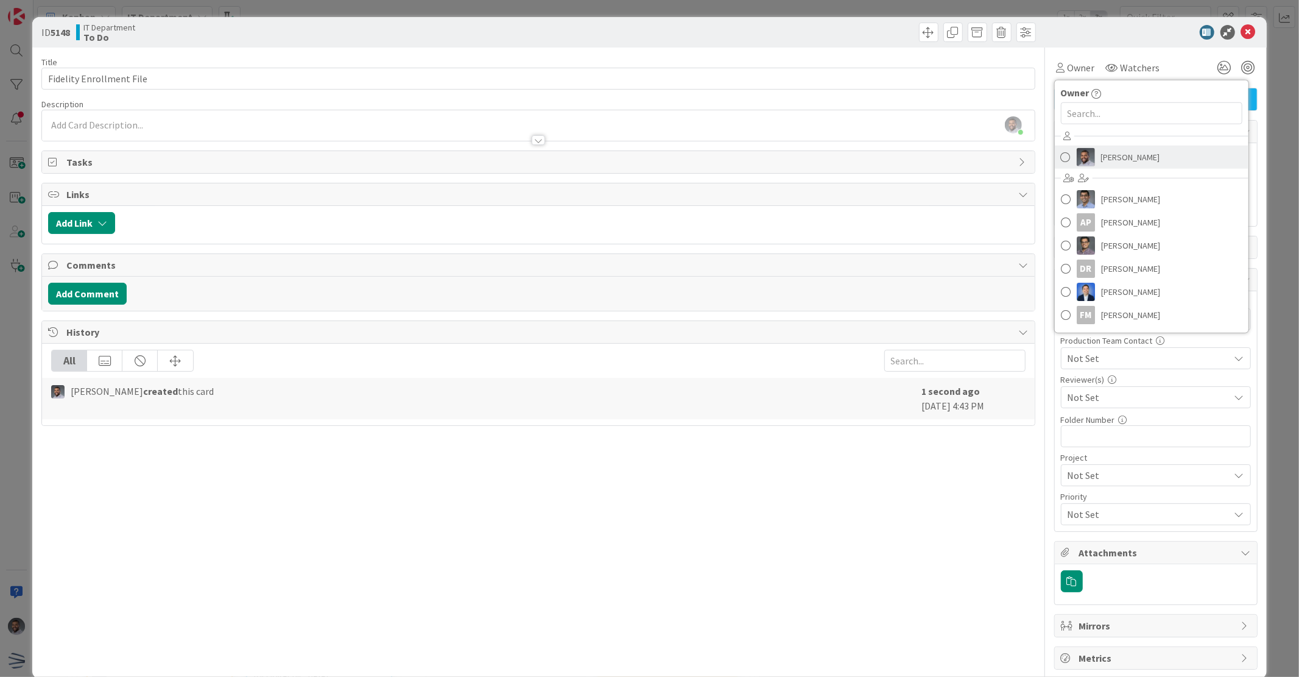
click at [1101, 161] on span "[PERSON_NAME]" at bounding box center [1130, 157] width 59 height 18
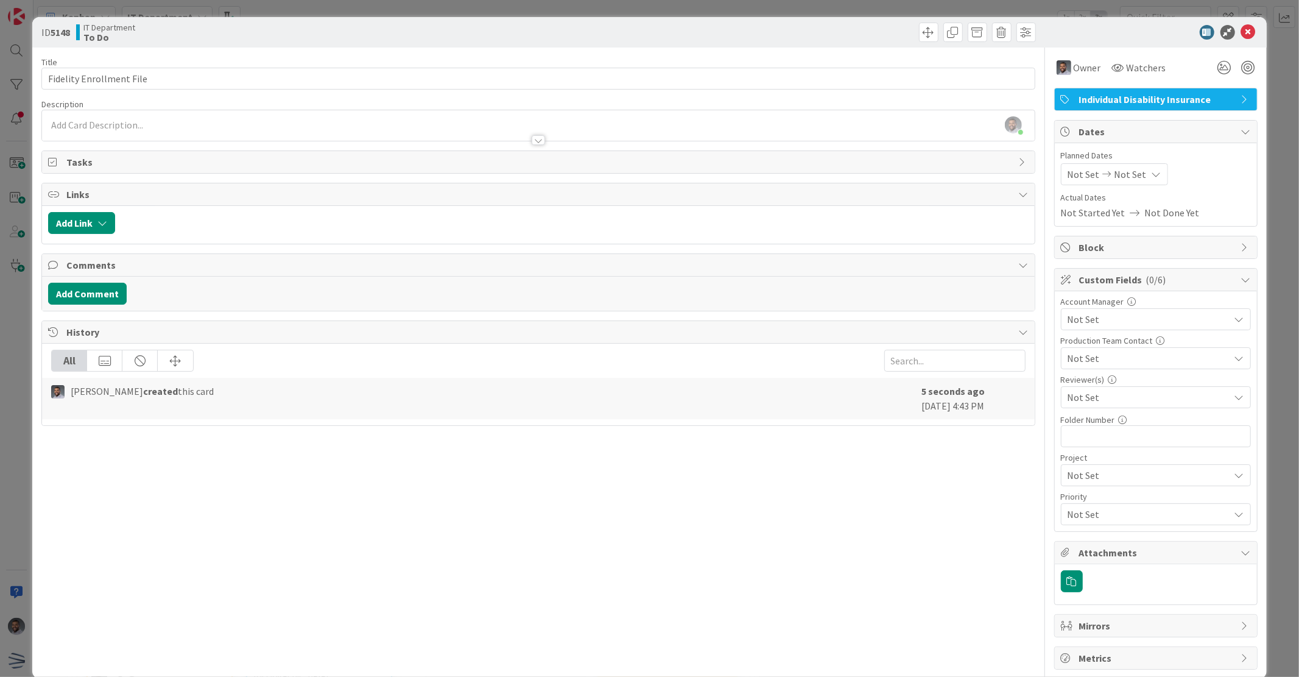
click at [1076, 180] on span "Not Set" at bounding box center [1084, 174] width 32 height 15
click at [1105, 305] on td "15" at bounding box center [1110, 302] width 24 height 23
type input "[DATE]"
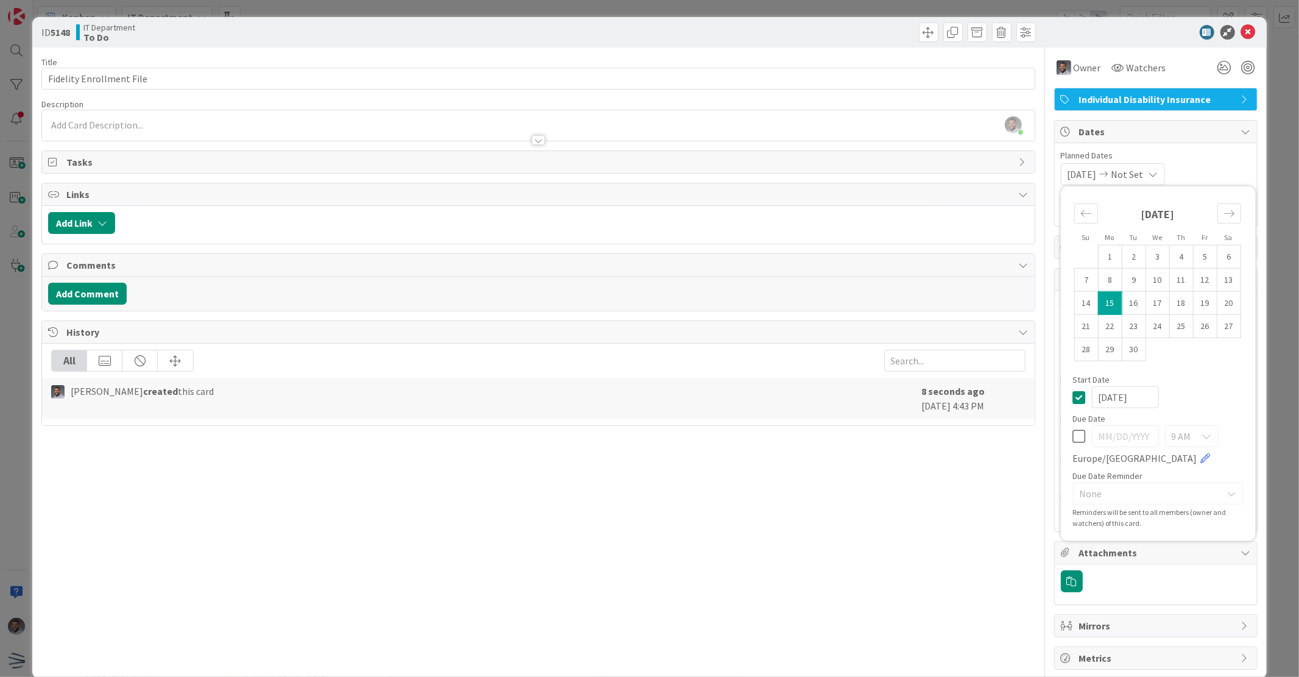
click at [1201, 161] on span "Planned Dates" at bounding box center [1156, 155] width 190 height 13
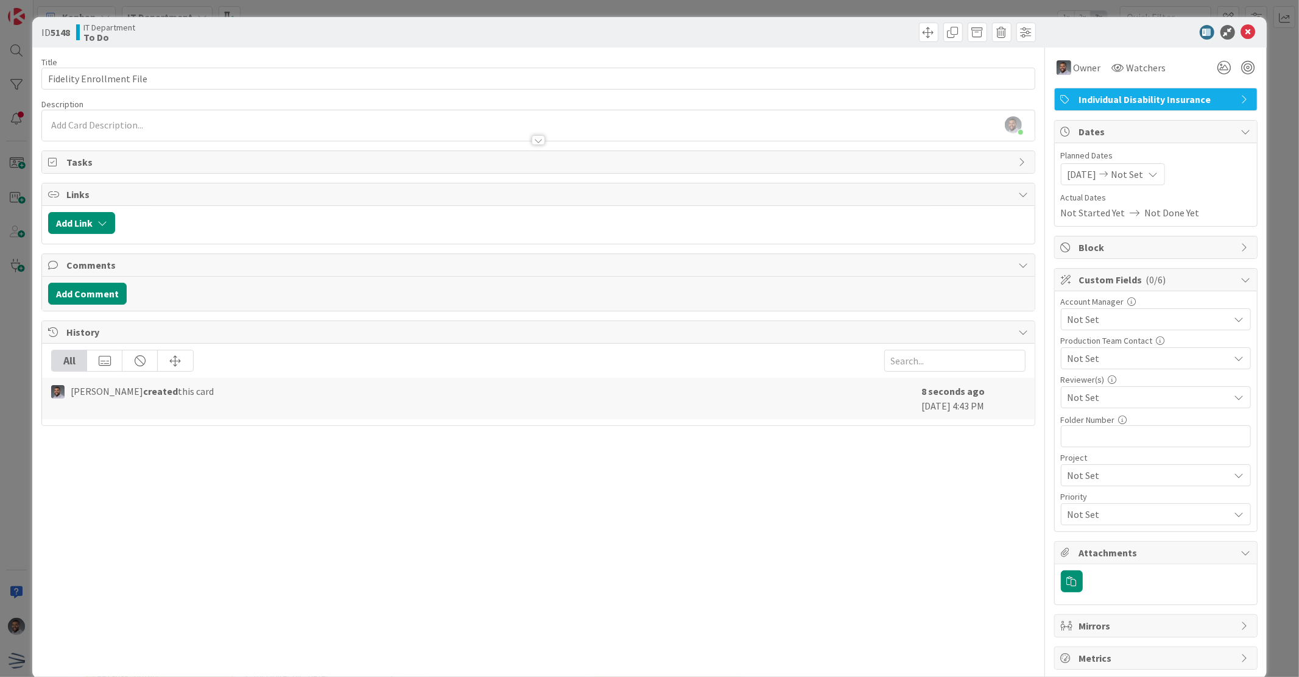
click at [1172, 252] on span "Block" at bounding box center [1157, 247] width 156 height 15
type textarea "x"
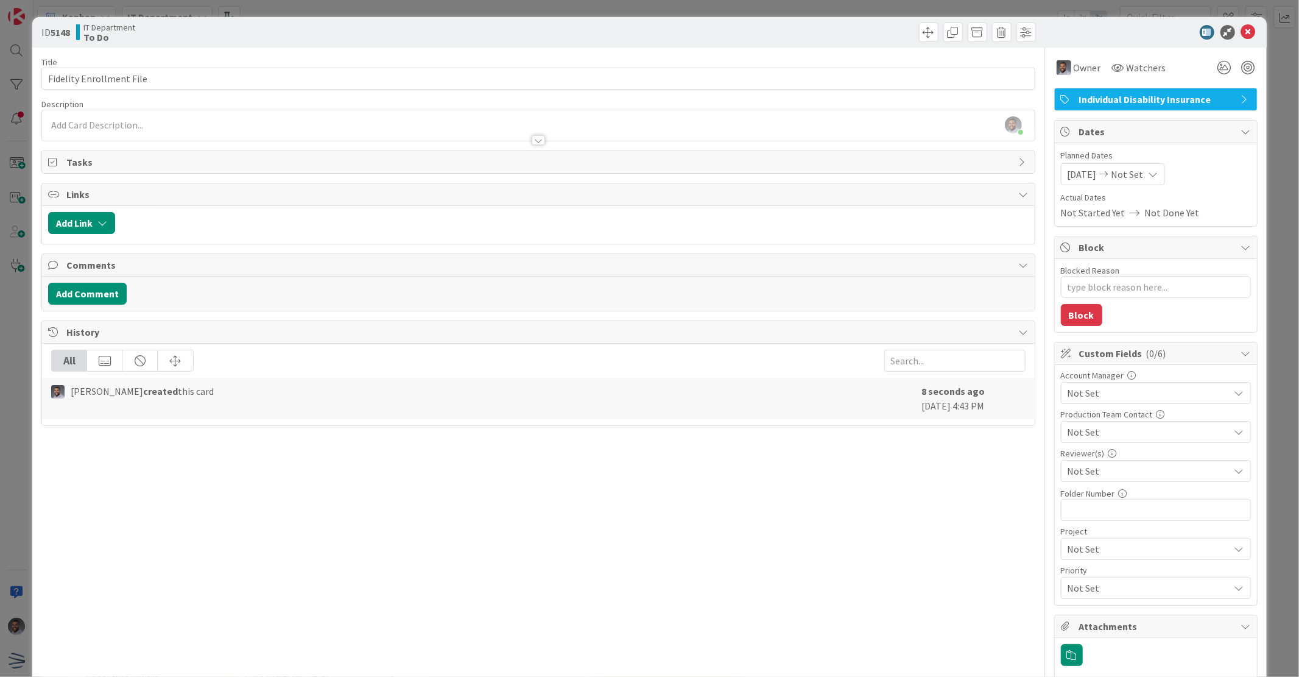
click at [1171, 248] on span "Block" at bounding box center [1157, 247] width 156 height 15
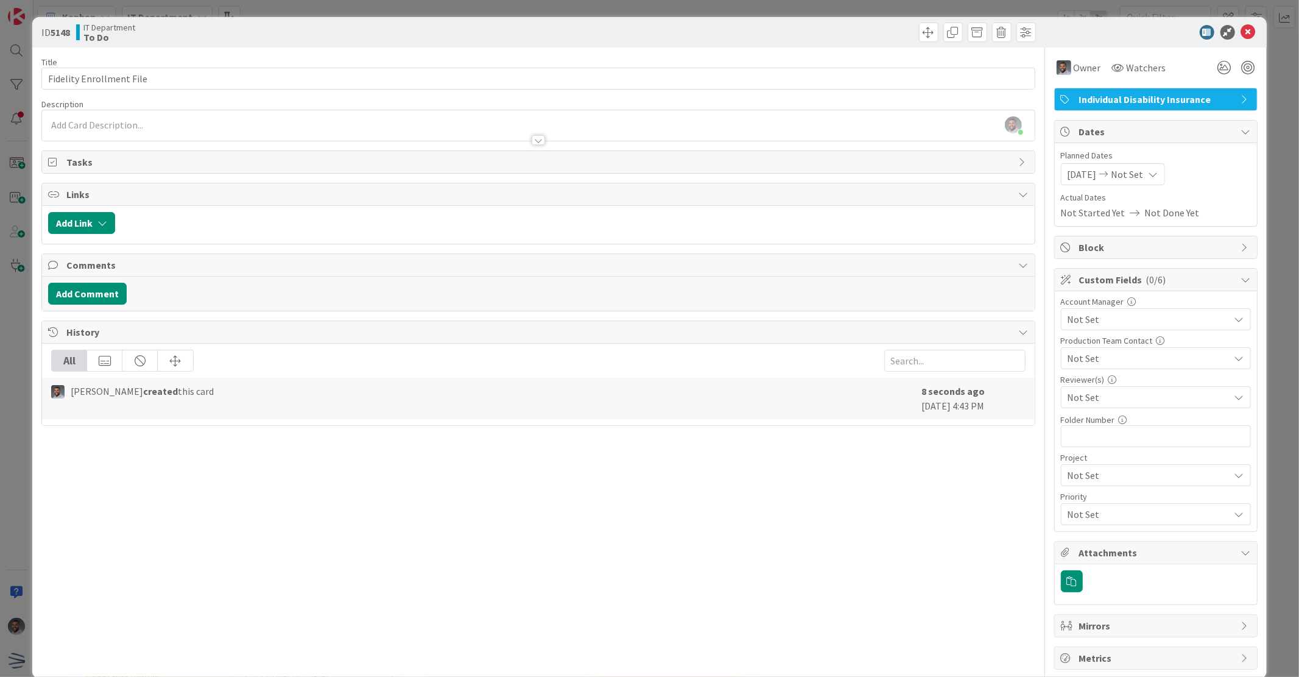
click at [1132, 358] on span "Not Set" at bounding box center [1146, 358] width 156 height 17
click at [1132, 358] on span "Not Set" at bounding box center [1145, 358] width 155 height 17
click at [1132, 358] on span "Not Set" at bounding box center [1146, 358] width 156 height 17
click at [1132, 358] on span "Not Set" at bounding box center [1145, 358] width 155 height 17
click at [247, 116] on div "[PERSON_NAME] just joined" at bounding box center [538, 125] width 992 height 30
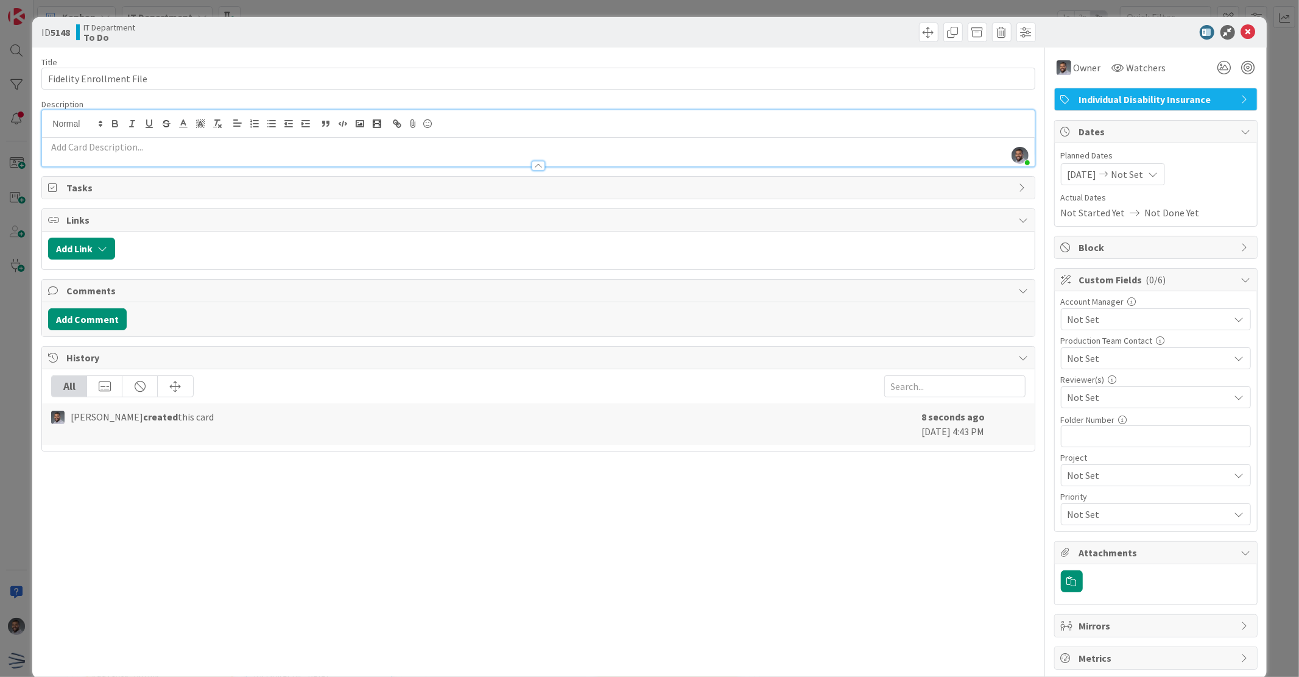
click at [265, 149] on p at bounding box center [538, 147] width 980 height 14
paste div
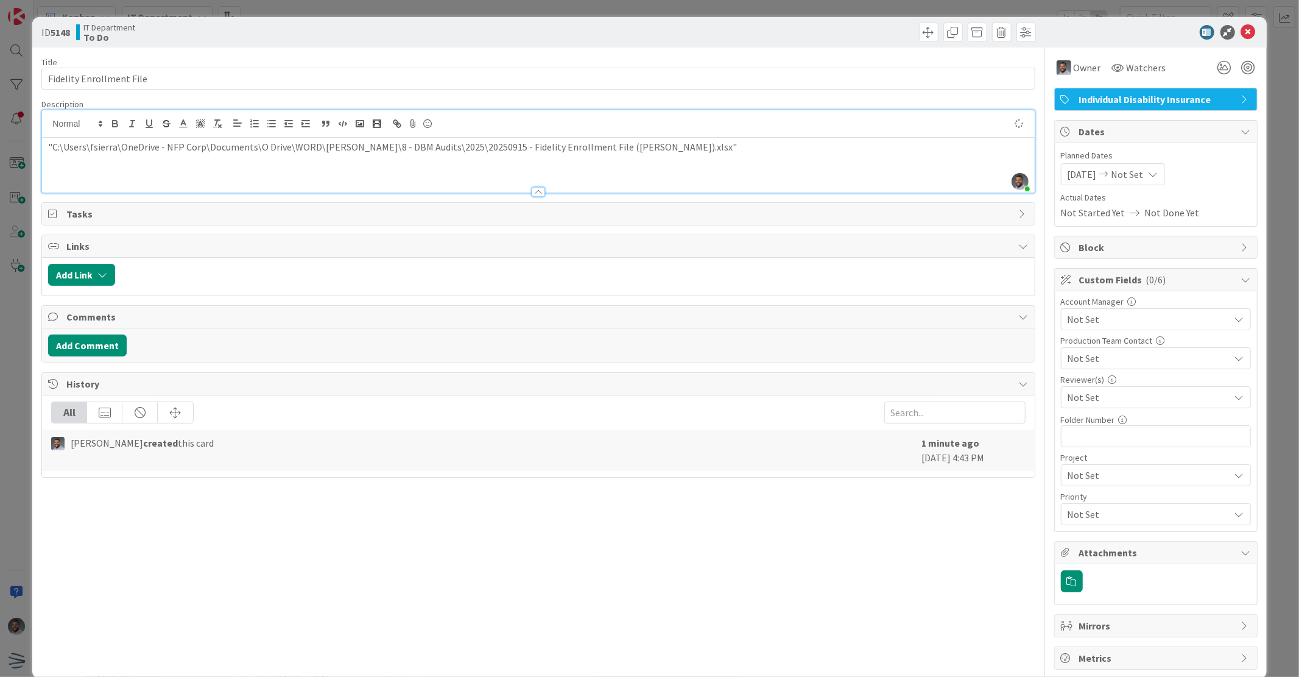
click at [46, 144] on div ""C:\Users\fsierra\OneDrive - NFP Corp\Documents\O Drive\WORD\[PERSON_NAME]\8 - …" at bounding box center [538, 165] width 992 height 55
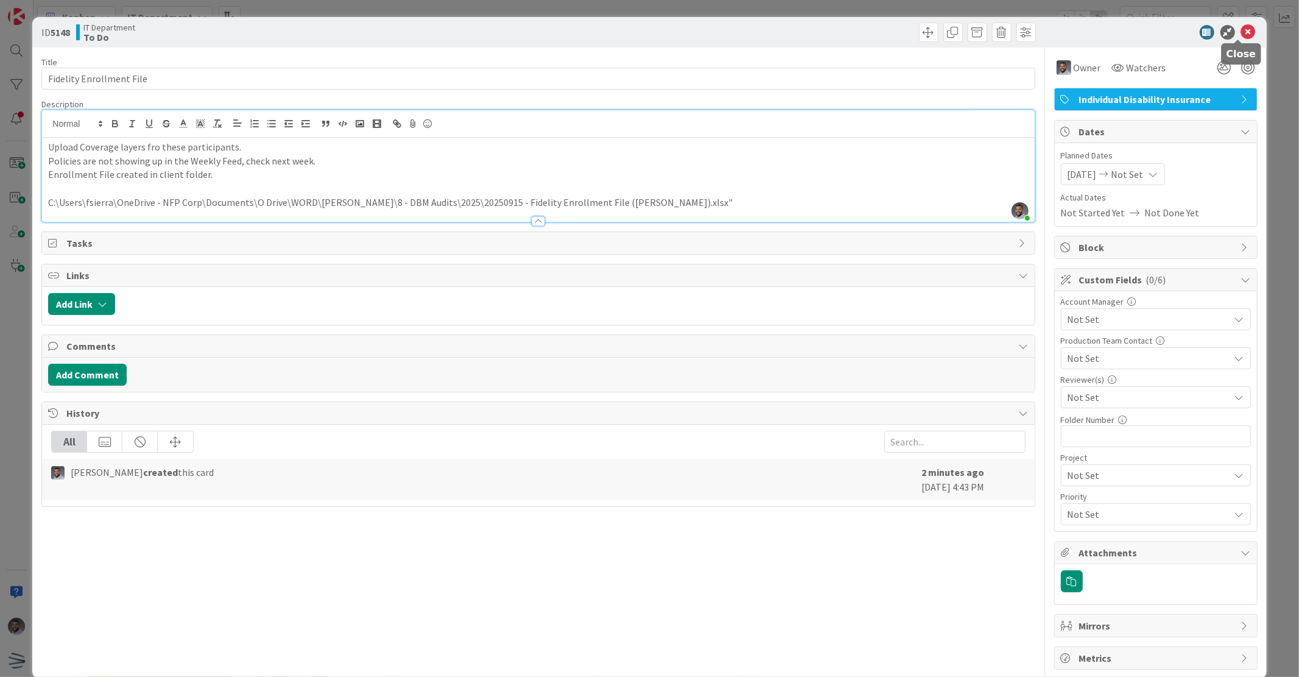
click at [1241, 33] on icon at bounding box center [1248, 32] width 15 height 15
